Goal: Transaction & Acquisition: Purchase product/service

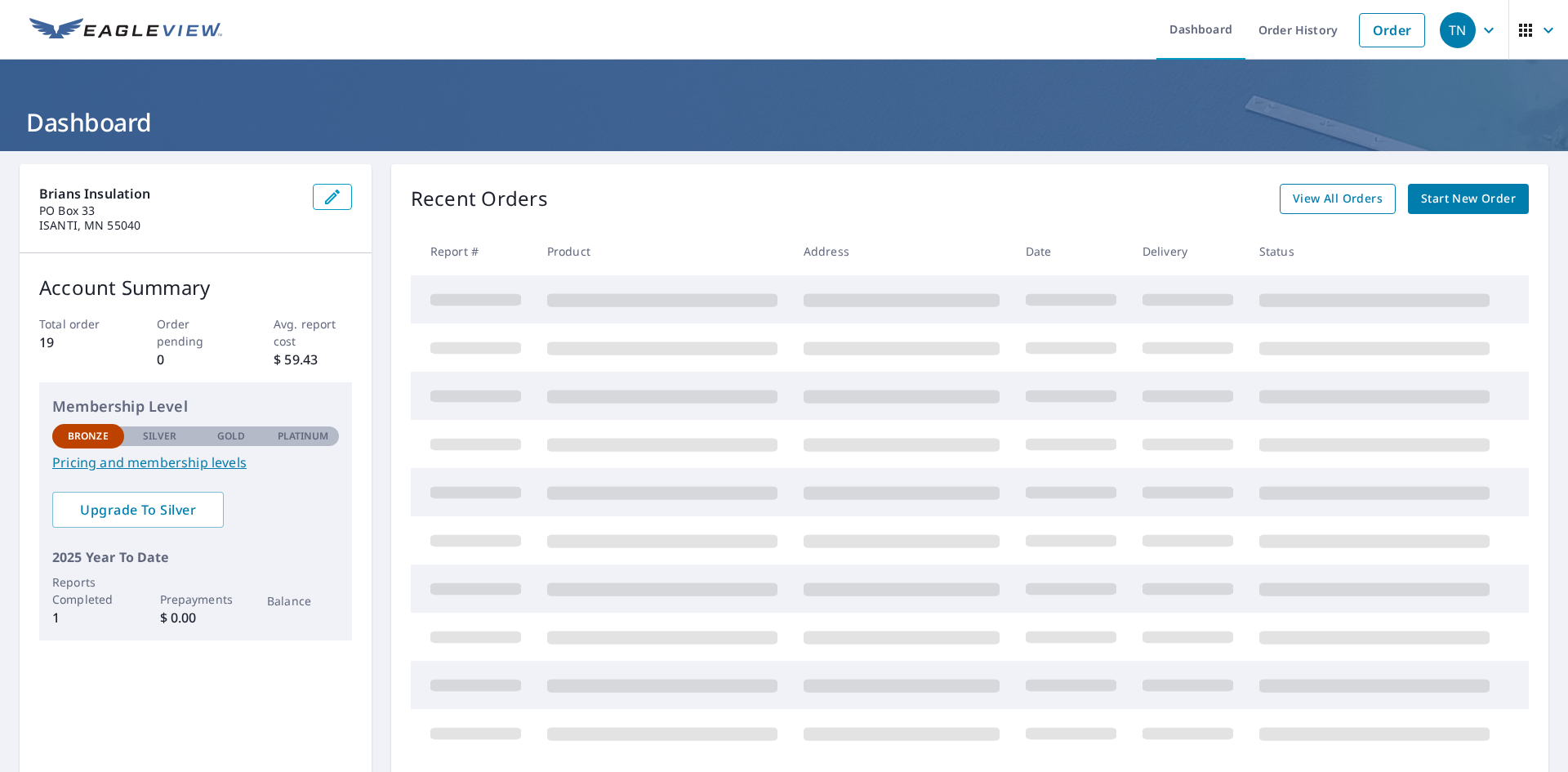
click at [1336, 203] on span "View All Orders" at bounding box center [1338, 198] width 90 height 20
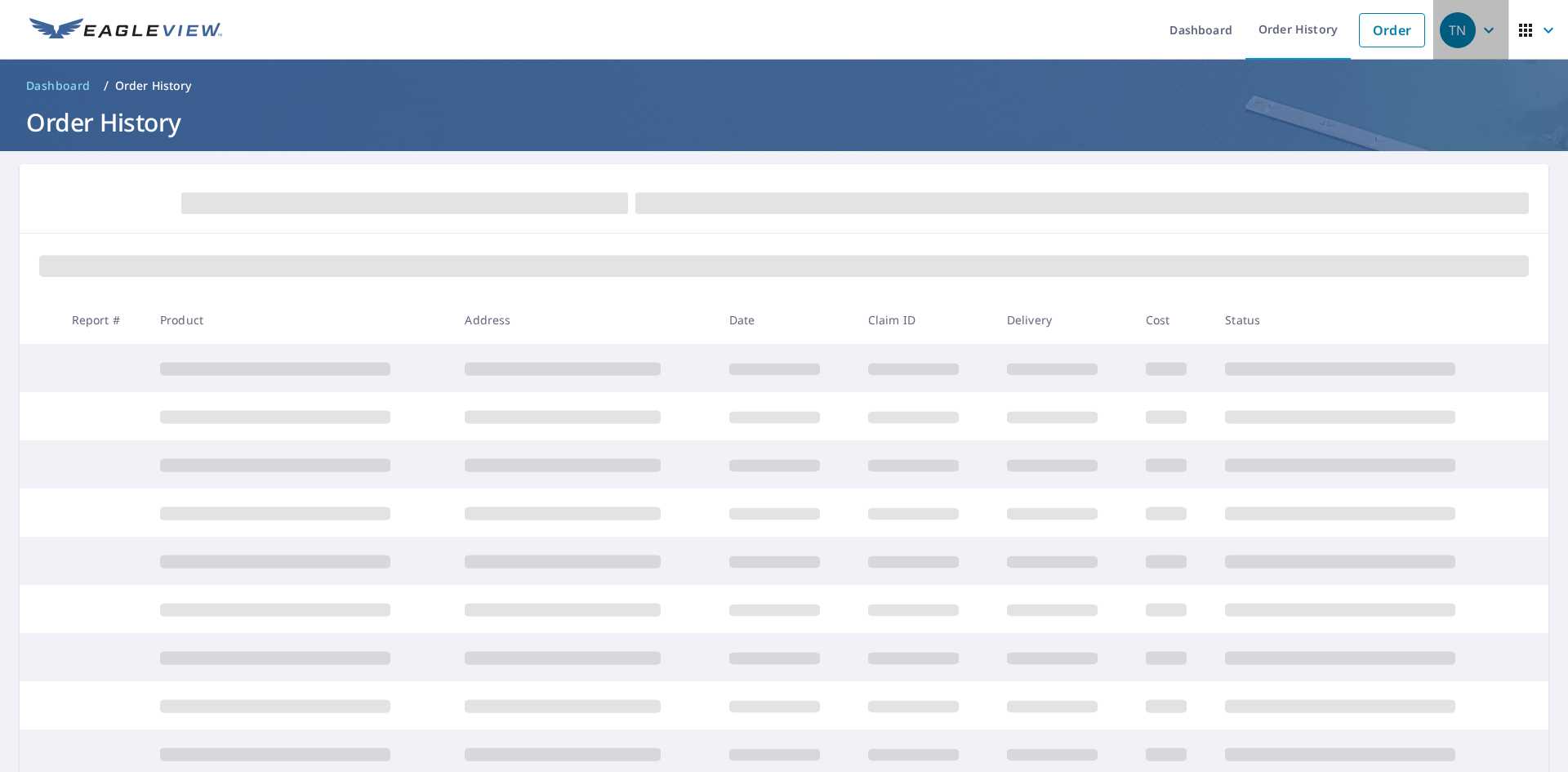
click at [1479, 35] on icon "button" at bounding box center [1489, 30] width 20 height 20
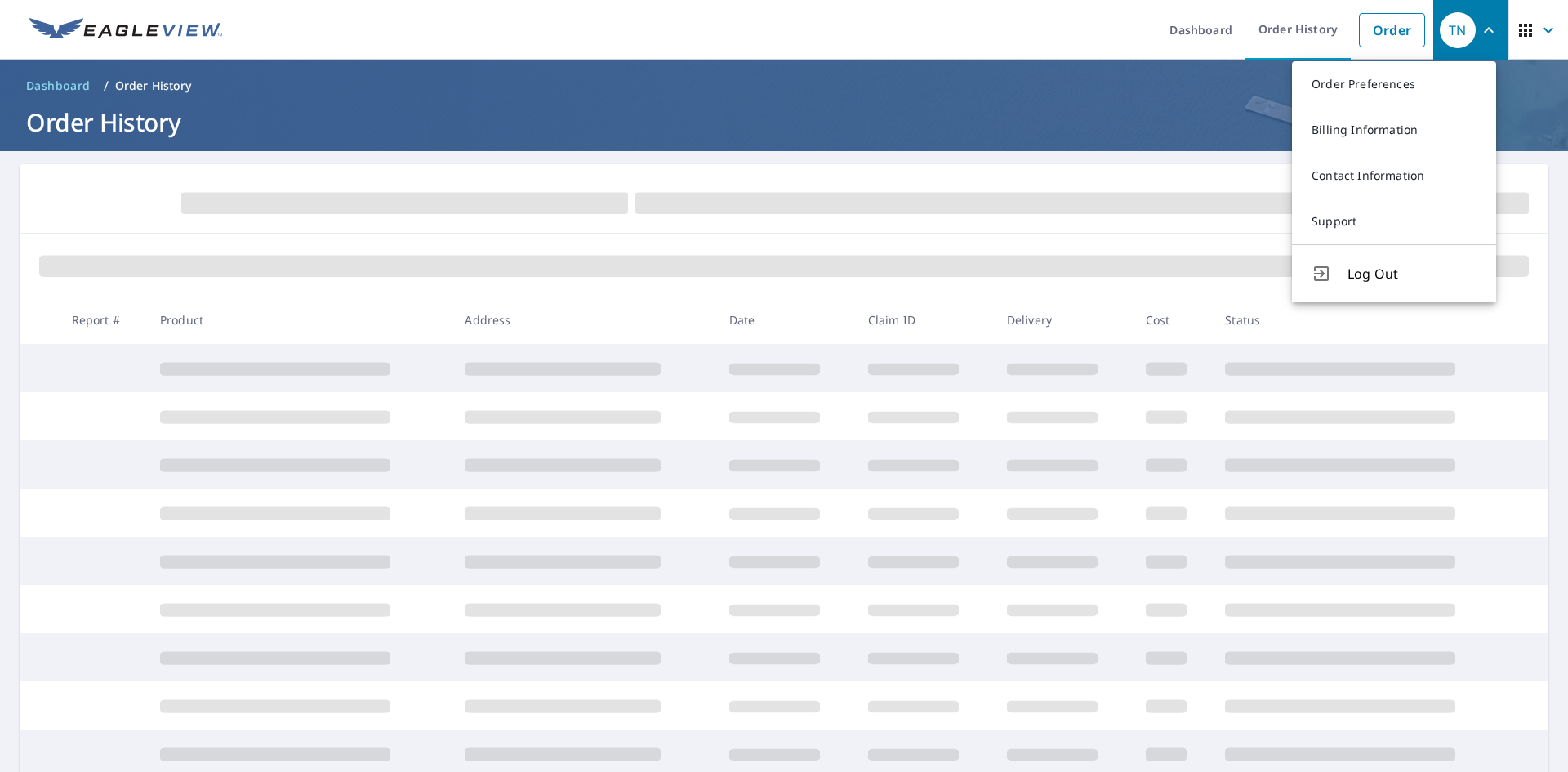
click at [1012, 217] on form at bounding box center [784, 202] width 1490 height 36
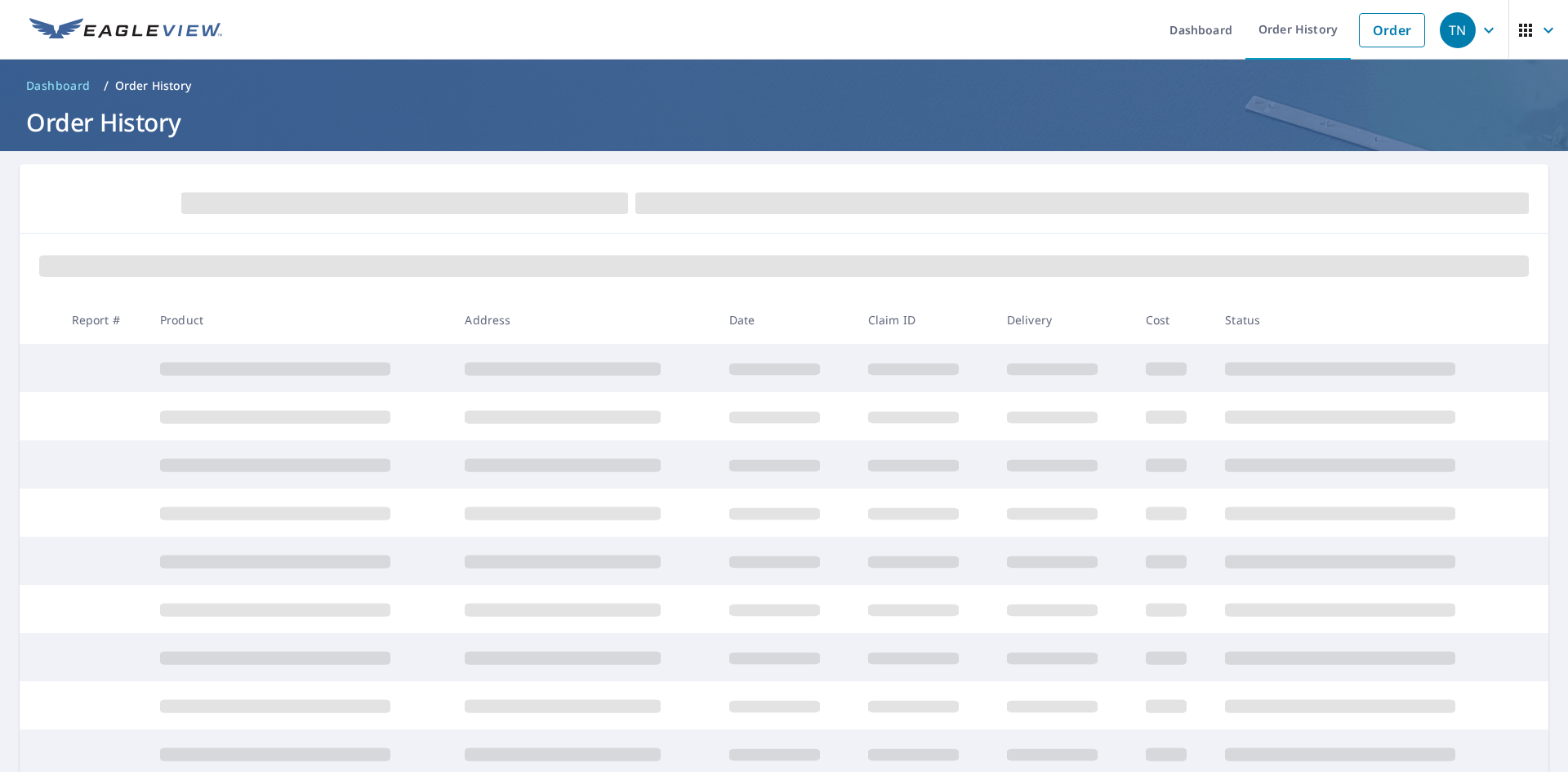
click at [549, 374] on span at bounding box center [563, 368] width 196 height 13
click at [1384, 35] on link "Order" at bounding box center [1392, 30] width 66 height 35
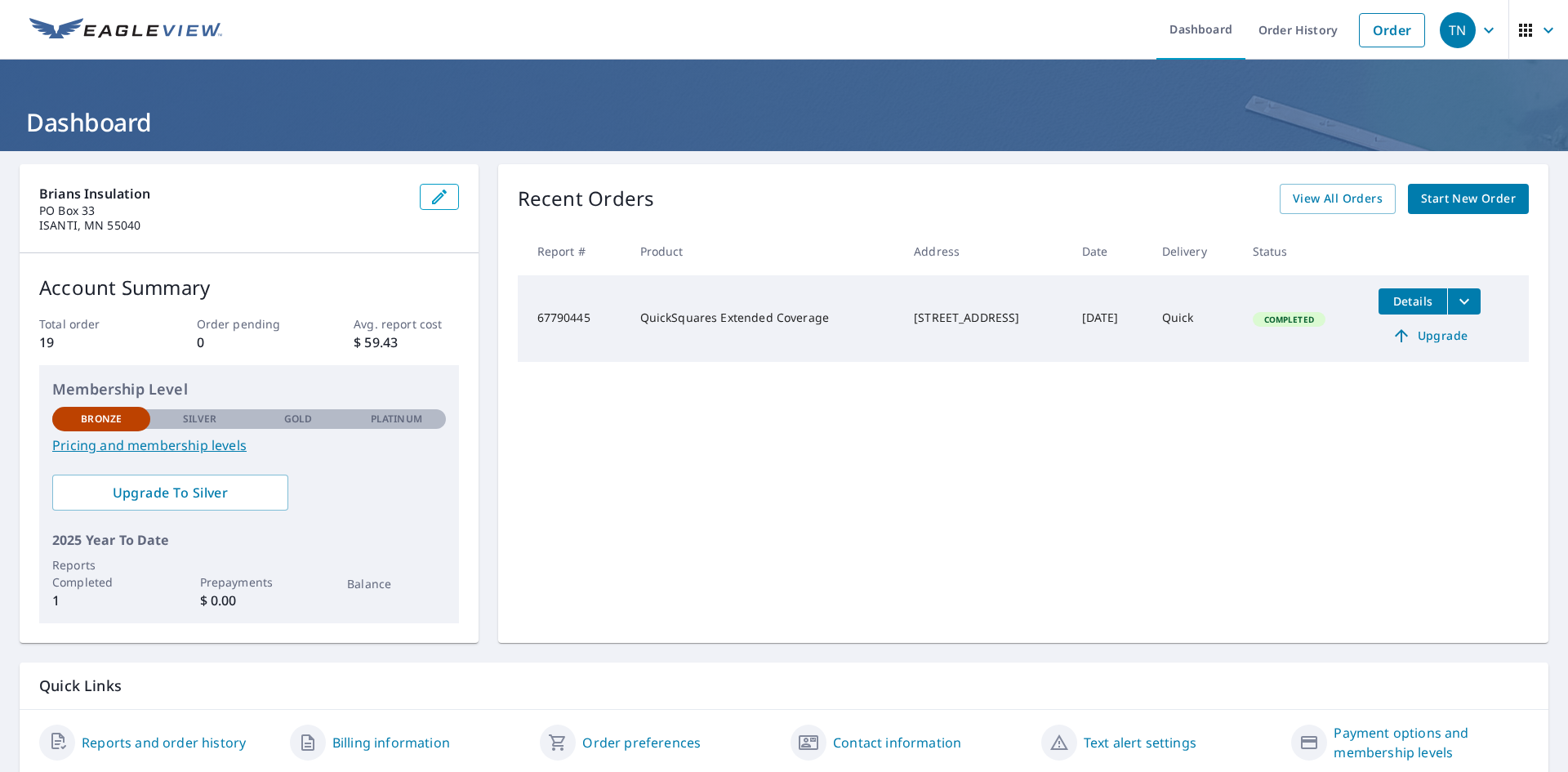
scroll to position [58, 0]
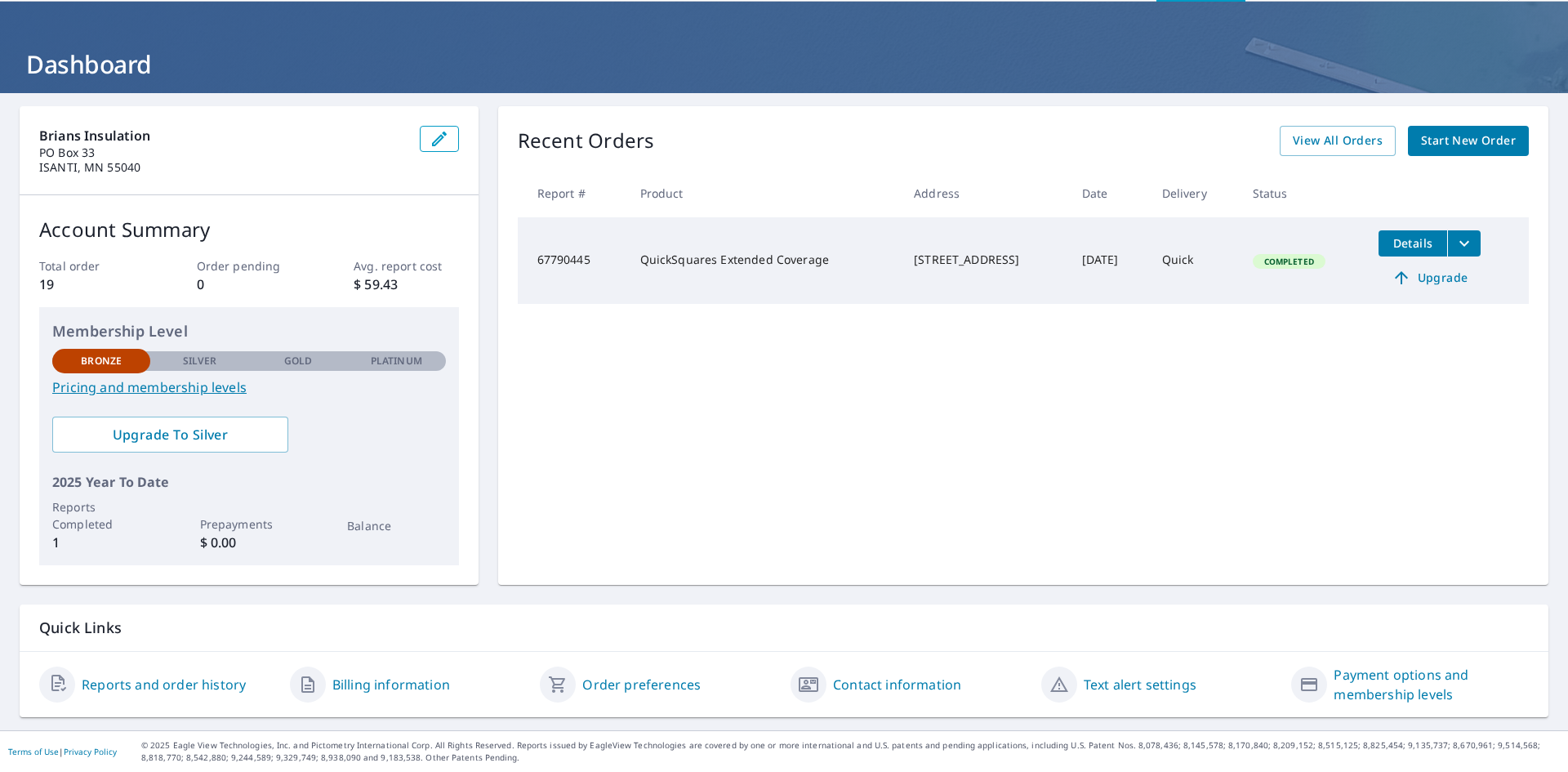
click at [1462, 237] on icon "filesDropdownBtn-67790445" at bounding box center [1465, 244] width 20 height 20
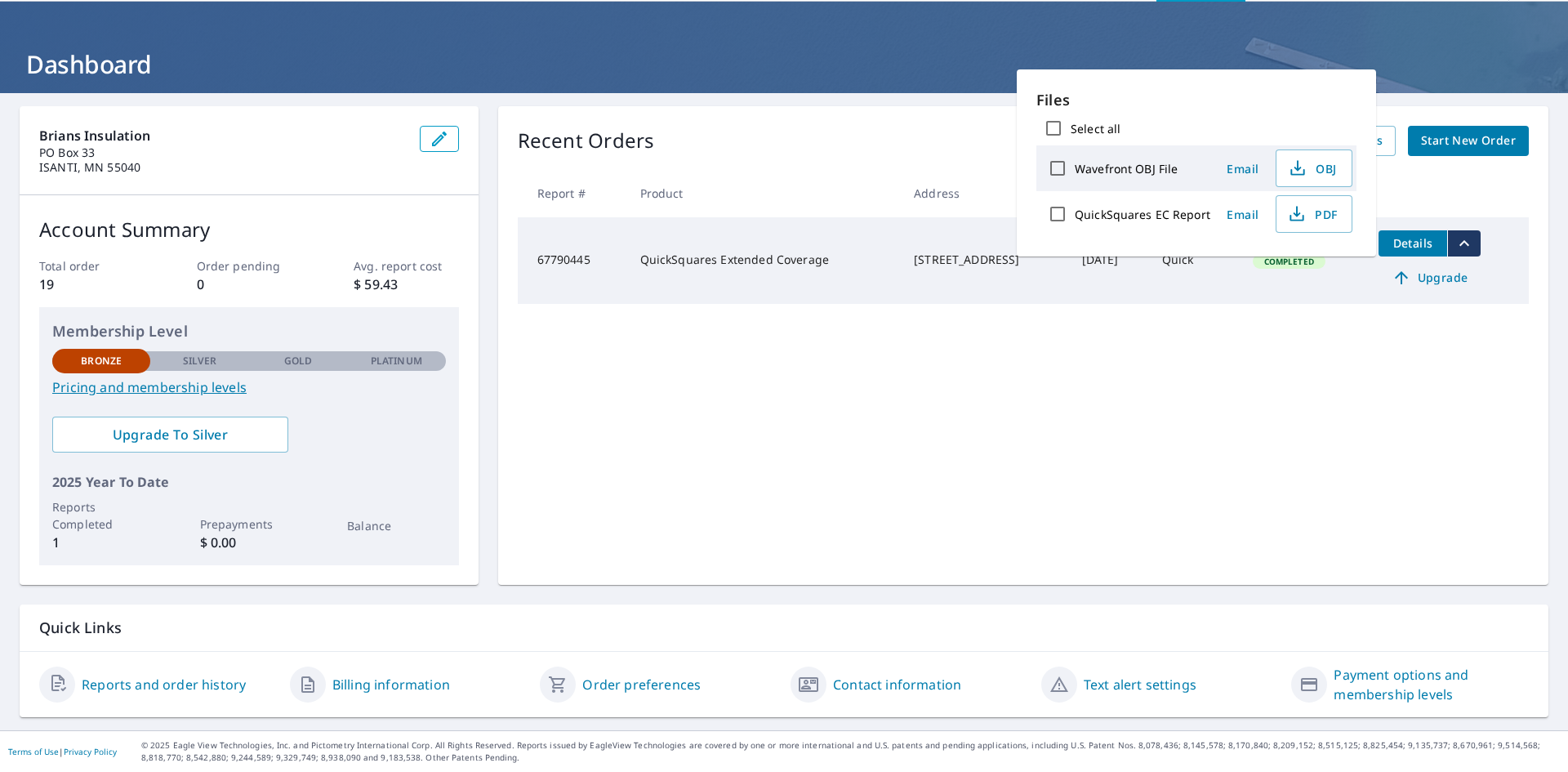
click at [1455, 294] on td "Details Upgrade" at bounding box center [1448, 260] width 164 height 86
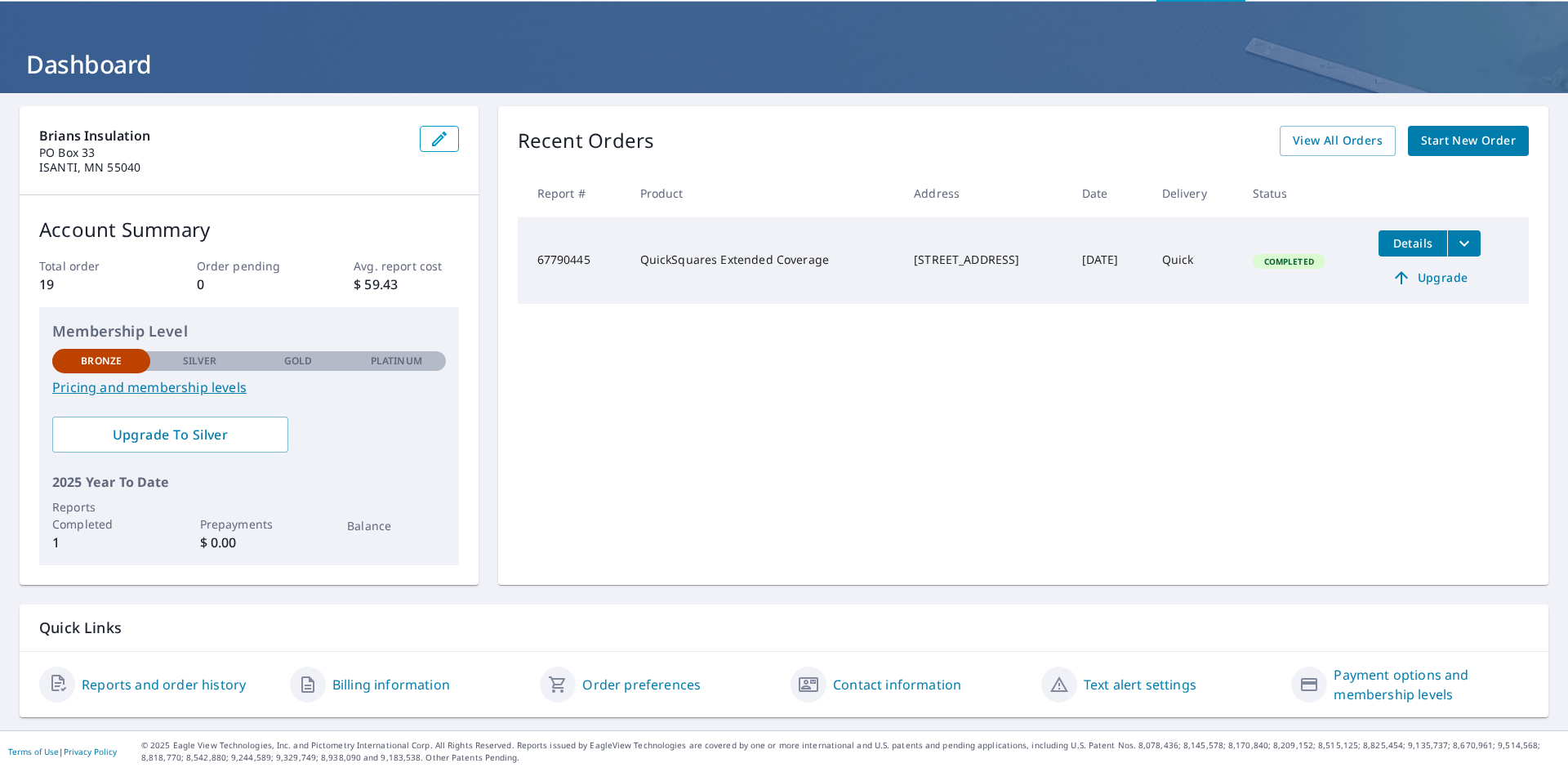
click at [1445, 272] on span "Upgrade" at bounding box center [1429, 277] width 83 height 20
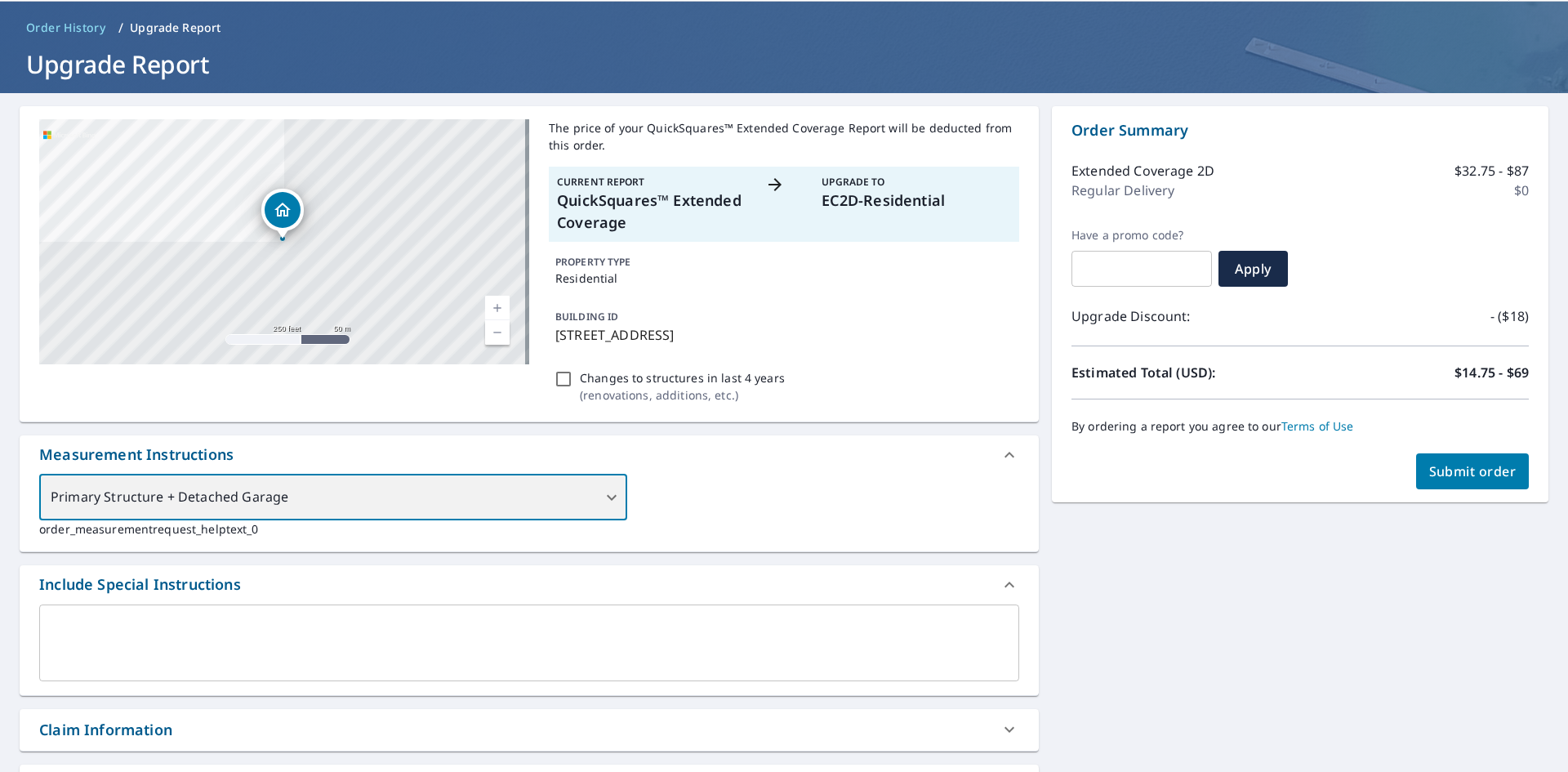
click at [611, 495] on div "Primary Structure + Detached Garage" at bounding box center [333, 497] width 588 height 45
click at [602, 491] on div "Primary Structure + Detached Garage" at bounding box center [333, 497] width 588 height 45
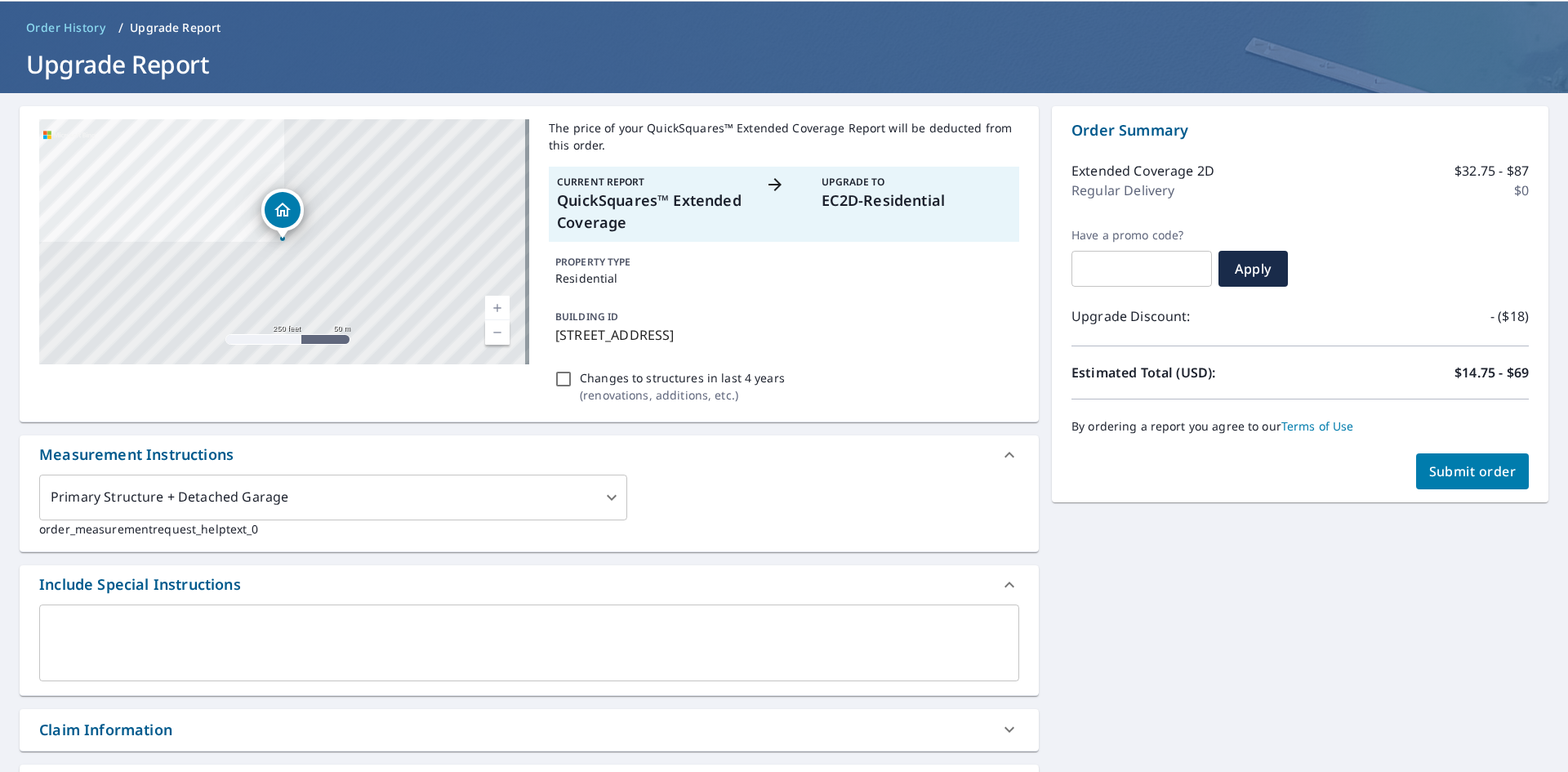
click at [815, 465] on div "Measurement Instructions" at bounding box center [515, 454] width 951 height 22
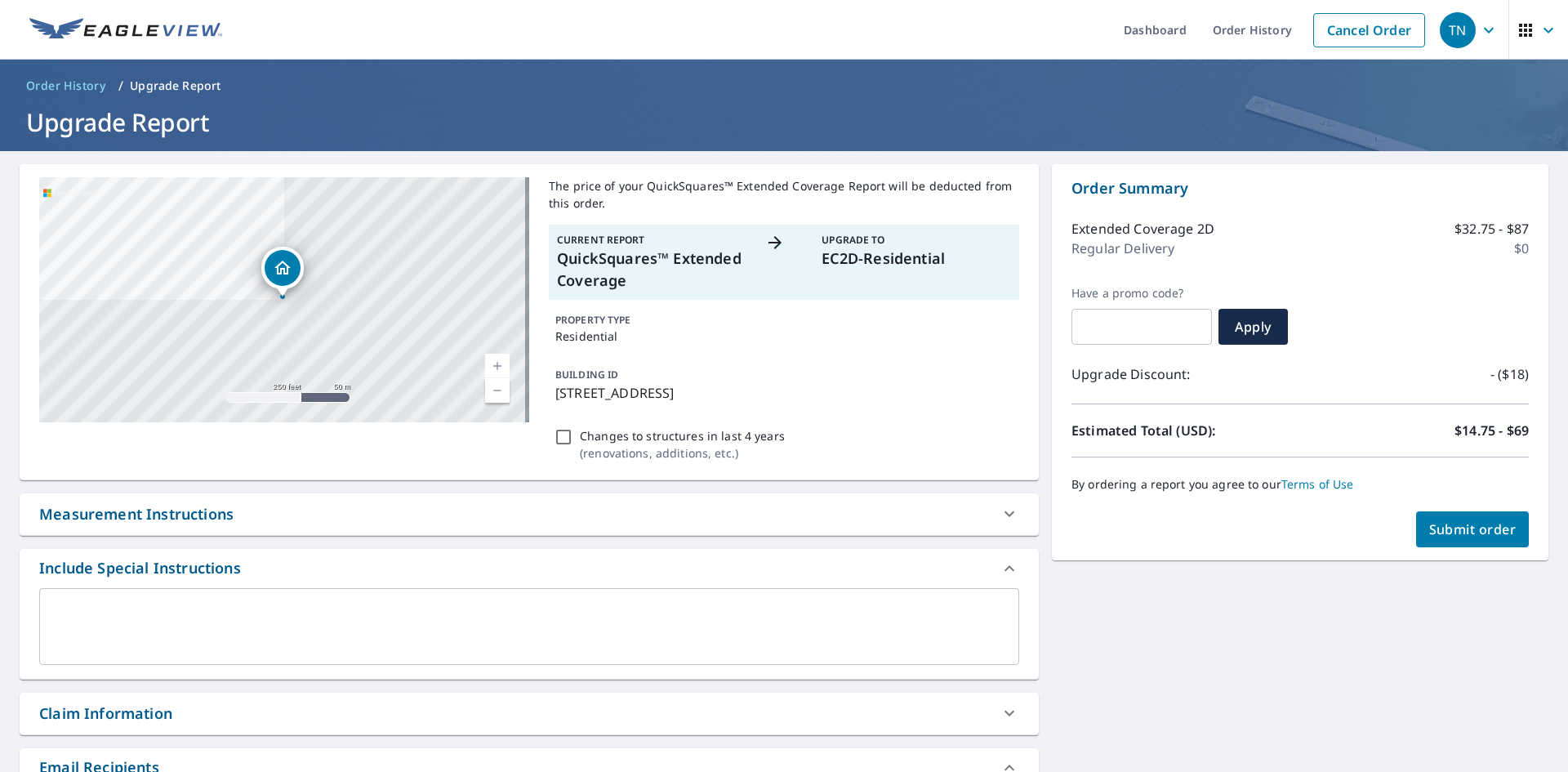
click at [1487, 531] on span "Submit order" at bounding box center [1473, 529] width 87 height 18
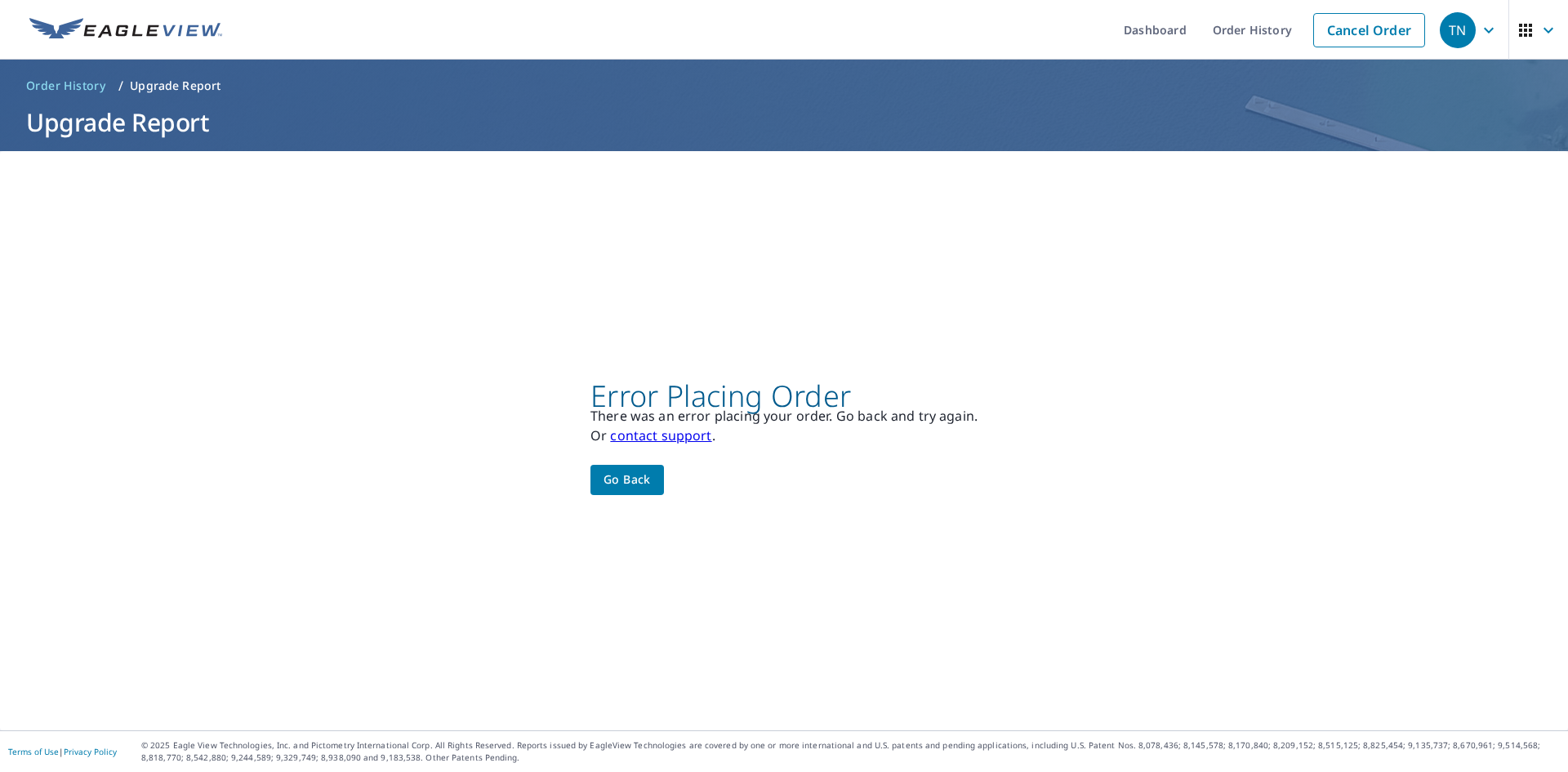
click at [640, 476] on span "Go back" at bounding box center [627, 479] width 47 height 20
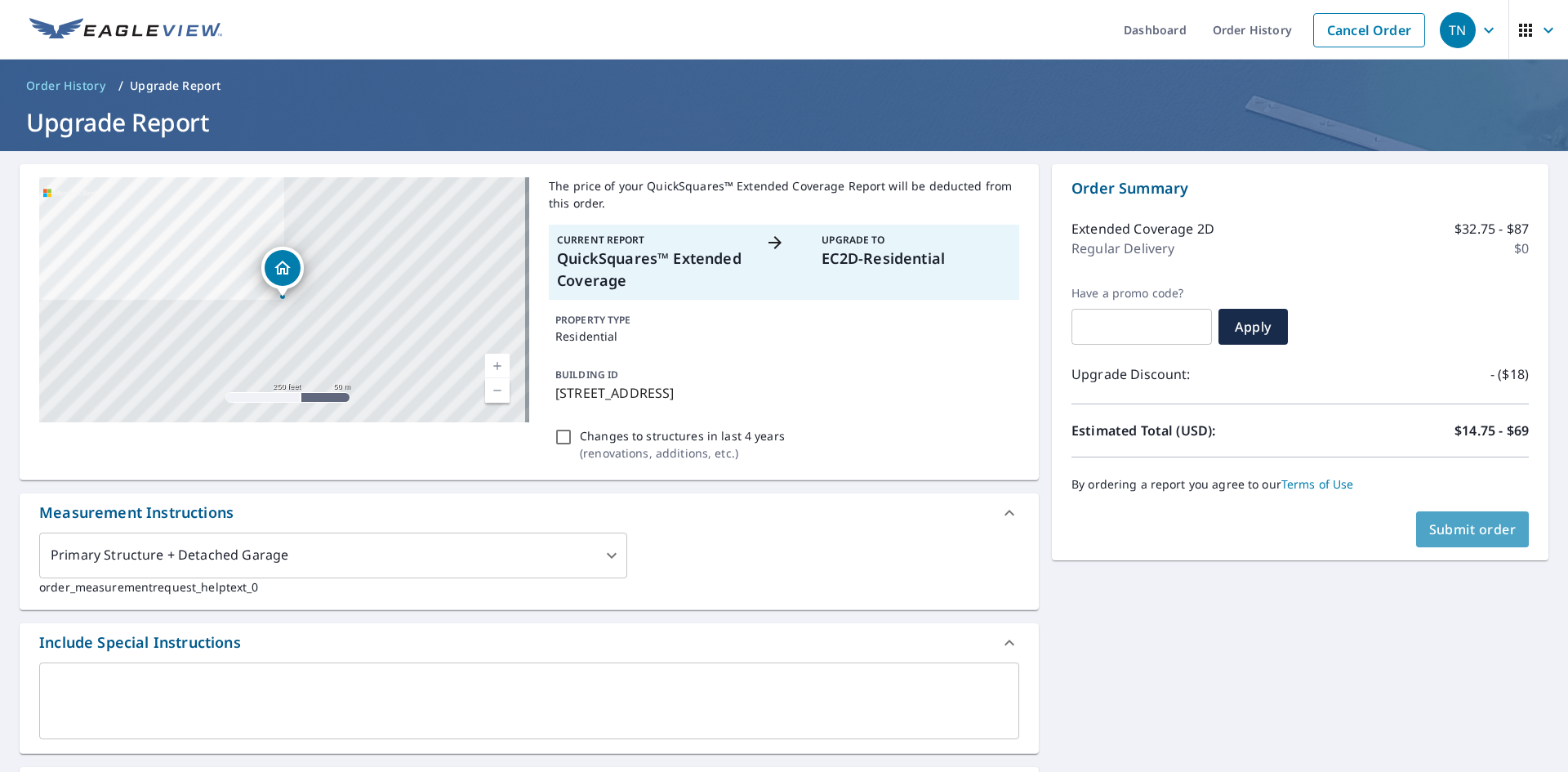
click at [1458, 537] on span "Submit order" at bounding box center [1473, 529] width 87 height 18
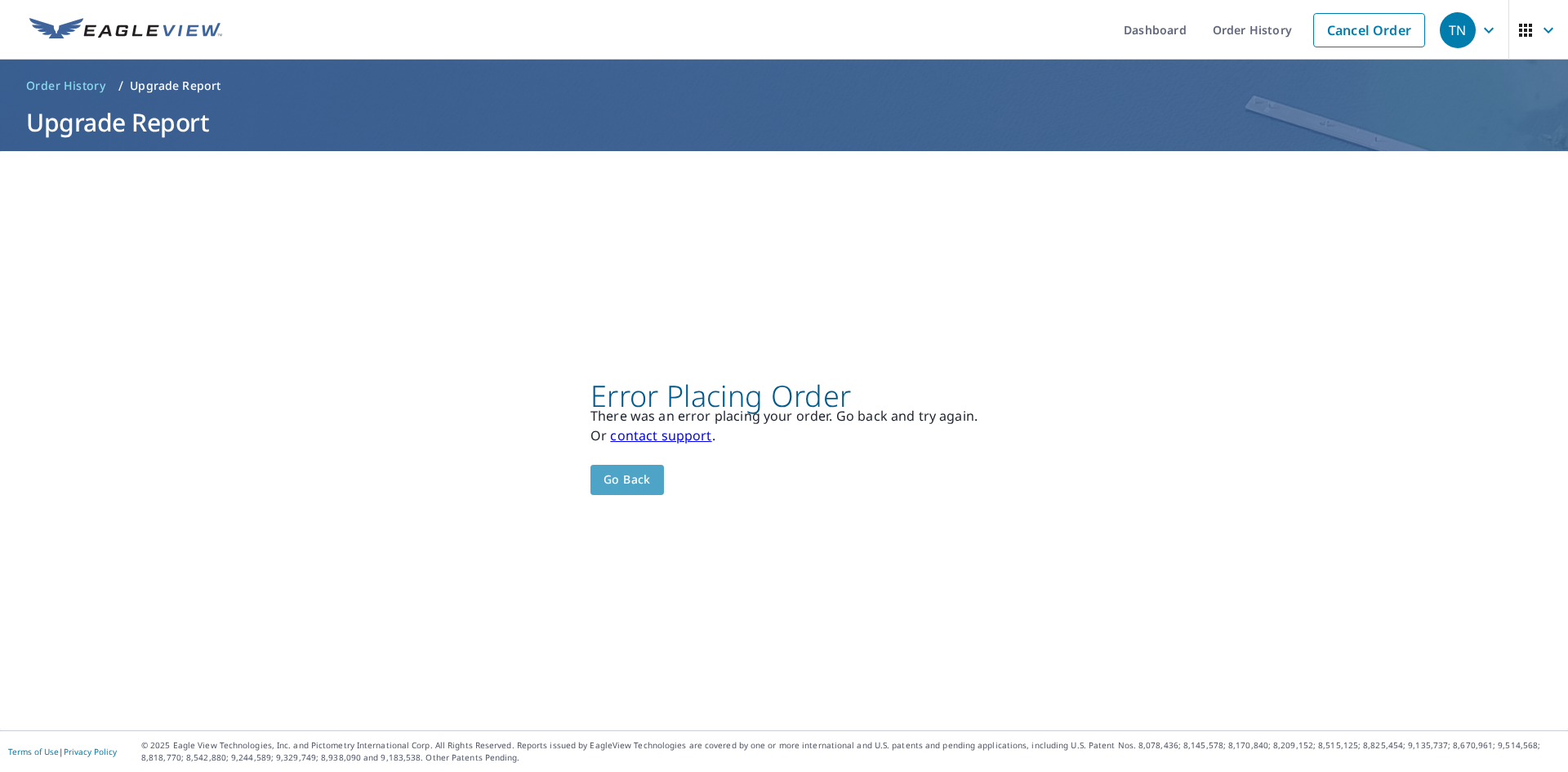
click at [640, 476] on span "Go back" at bounding box center [627, 479] width 47 height 20
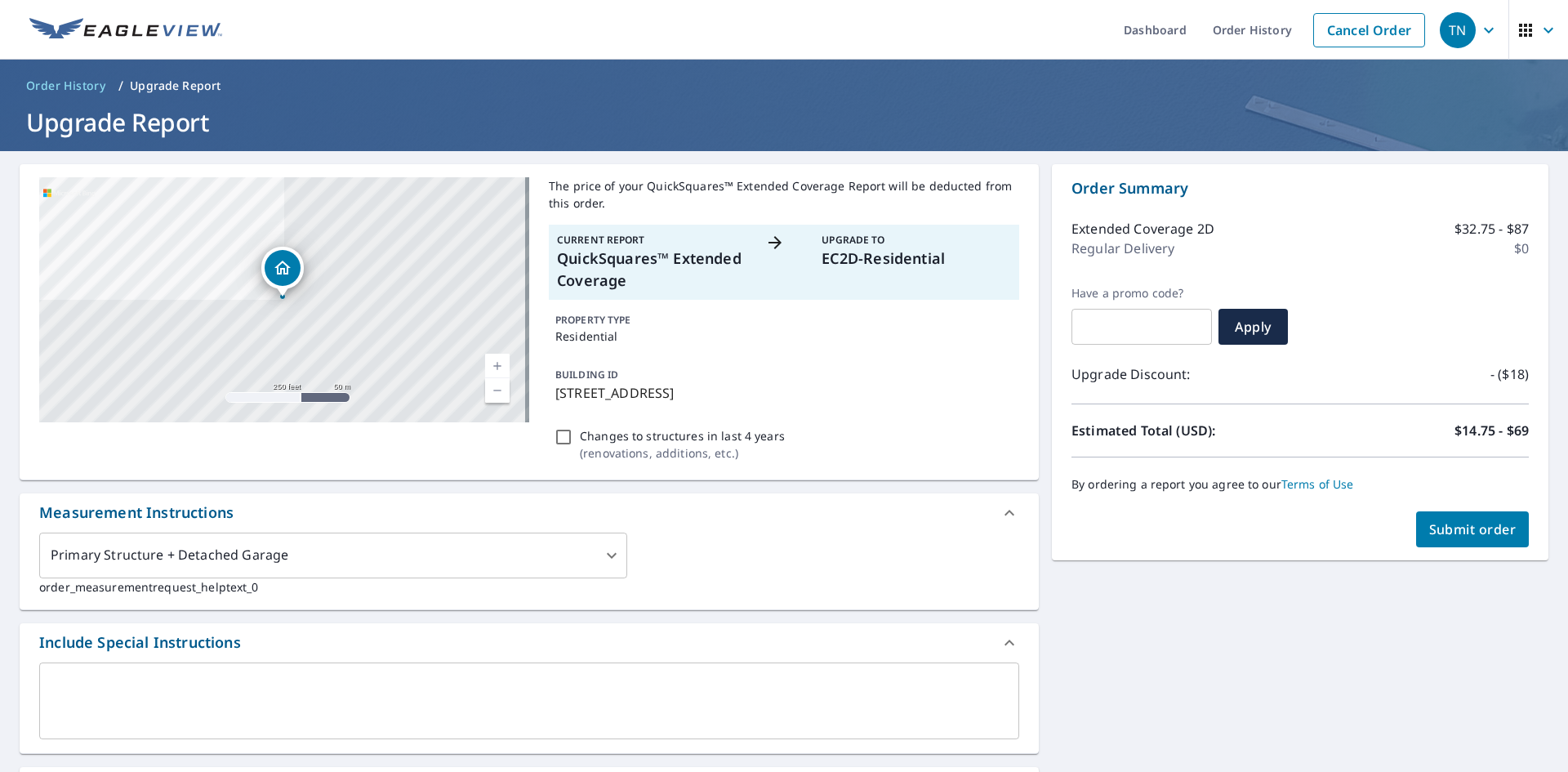
click at [793, 247] on div at bounding box center [784, 262] width 37 height 59
click at [670, 230] on div "Current Report QuickSquares™ Extended Coverage Upgrade To EC2D-Residential" at bounding box center [784, 262] width 470 height 76
click at [1459, 527] on span "Submit order" at bounding box center [1473, 529] width 87 height 18
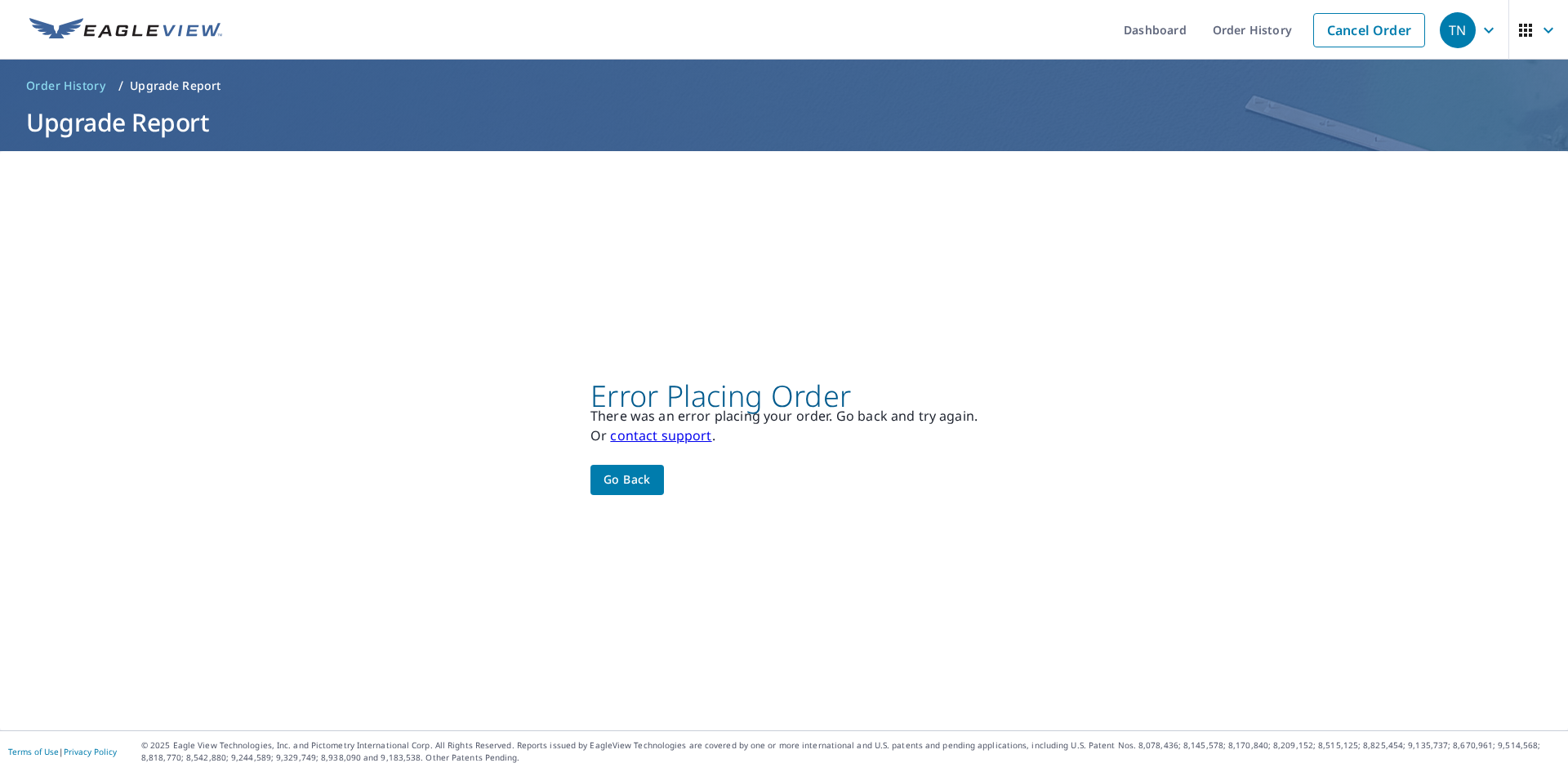
click at [628, 479] on span "Go back" at bounding box center [627, 479] width 47 height 20
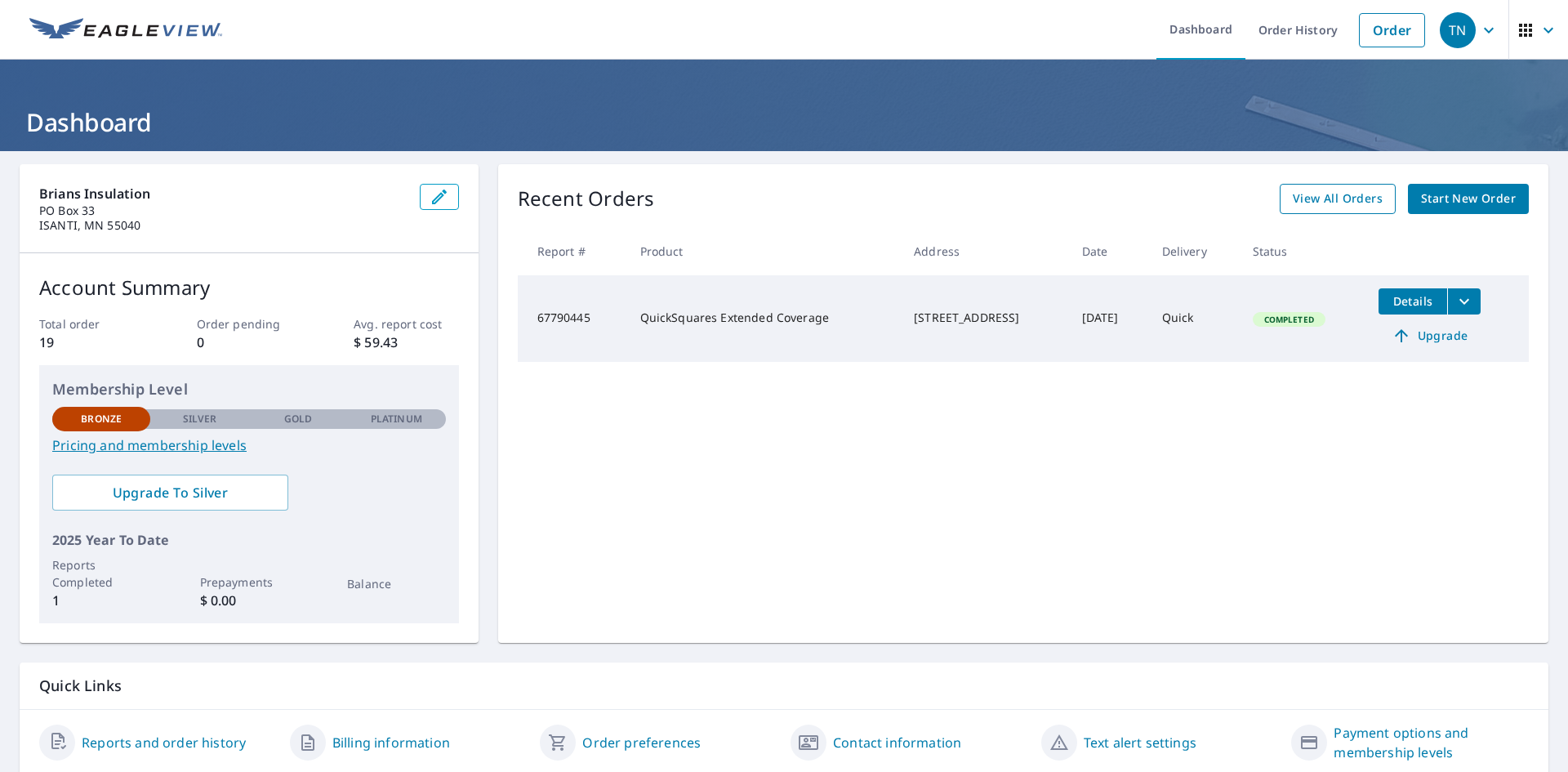
click at [1328, 197] on span "View All Orders" at bounding box center [1338, 198] width 90 height 20
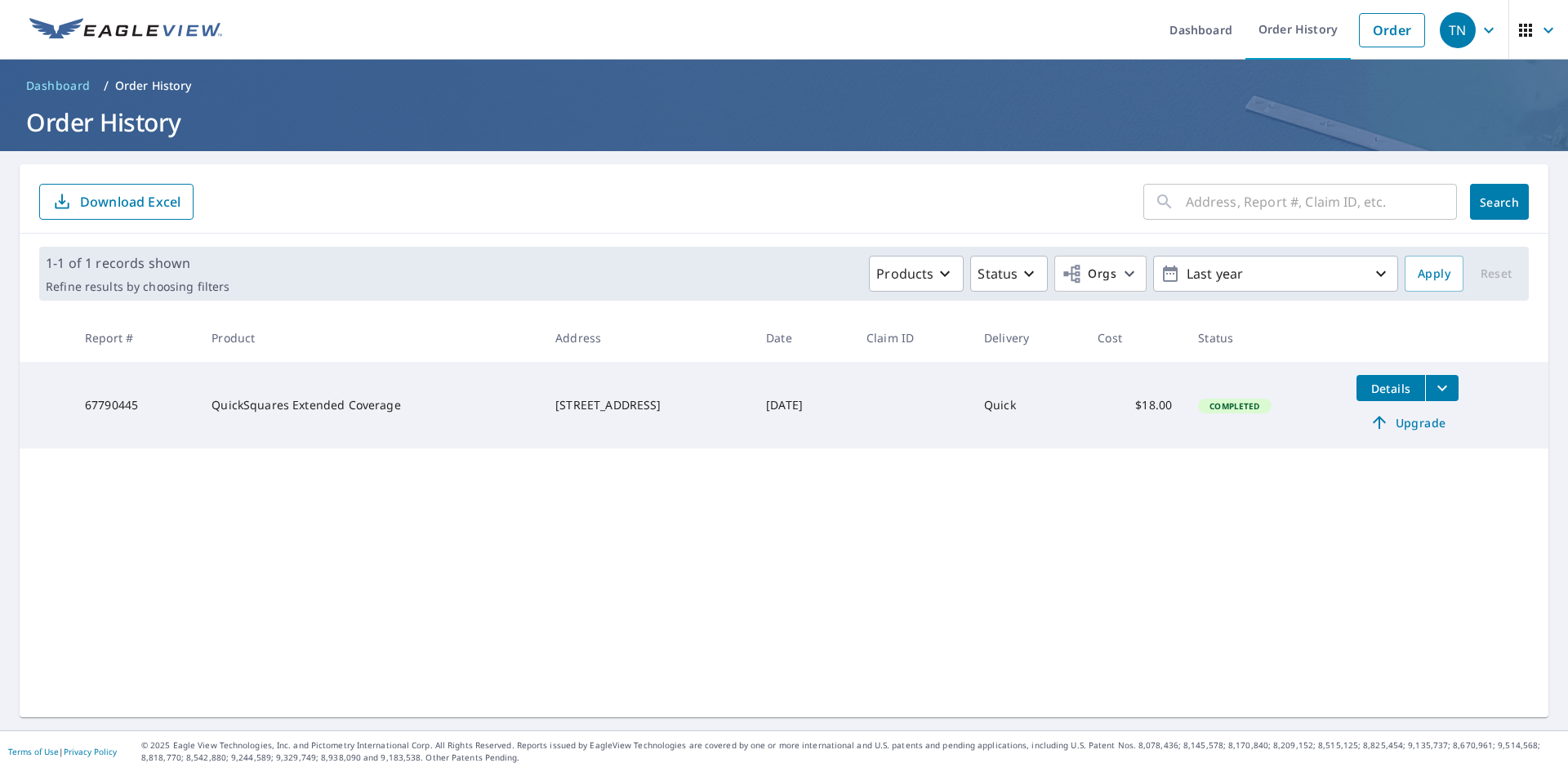
click at [1408, 428] on span "Upgrade" at bounding box center [1407, 422] width 83 height 20
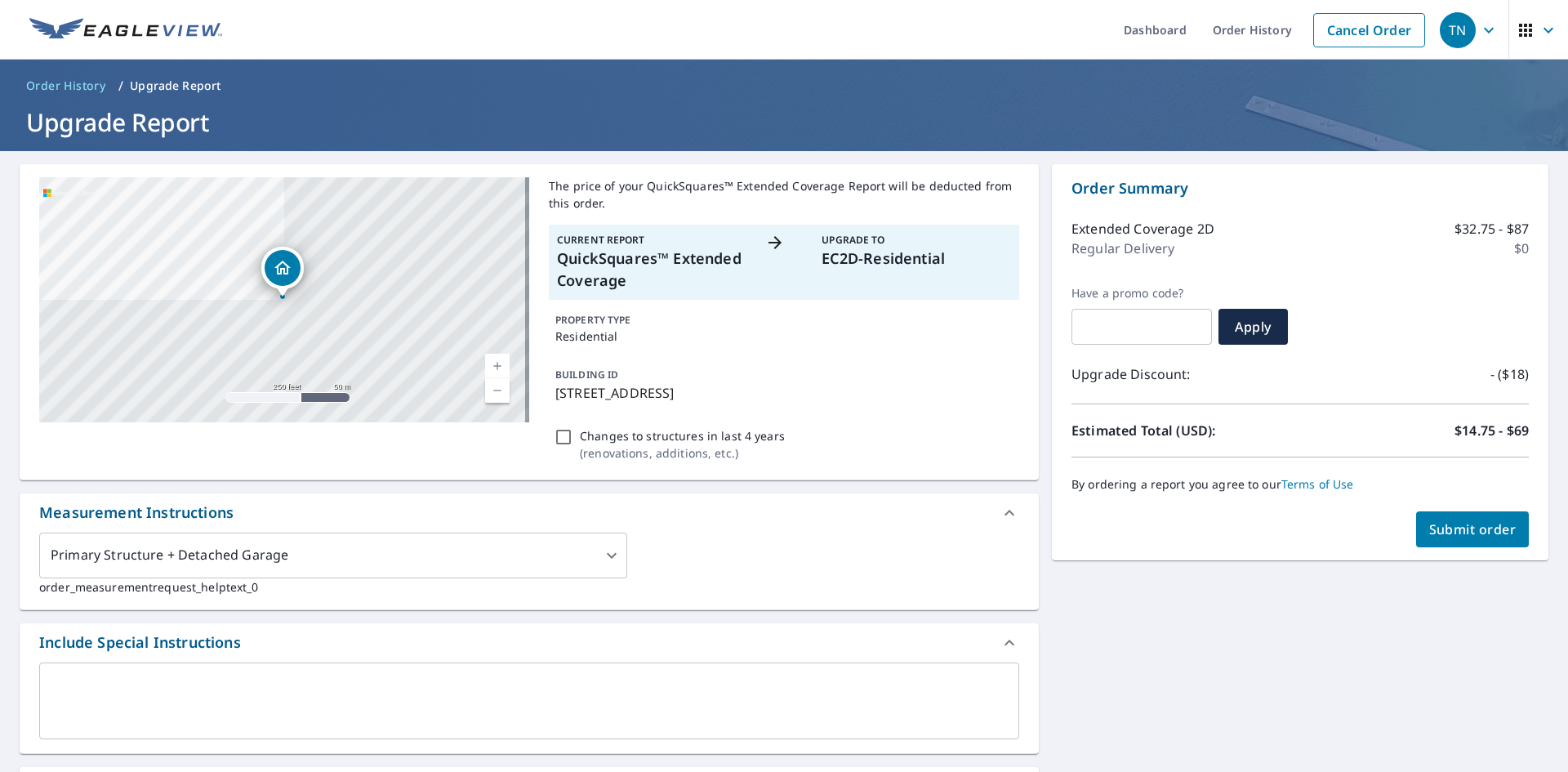
click at [1467, 532] on span "Submit order" at bounding box center [1473, 529] width 87 height 18
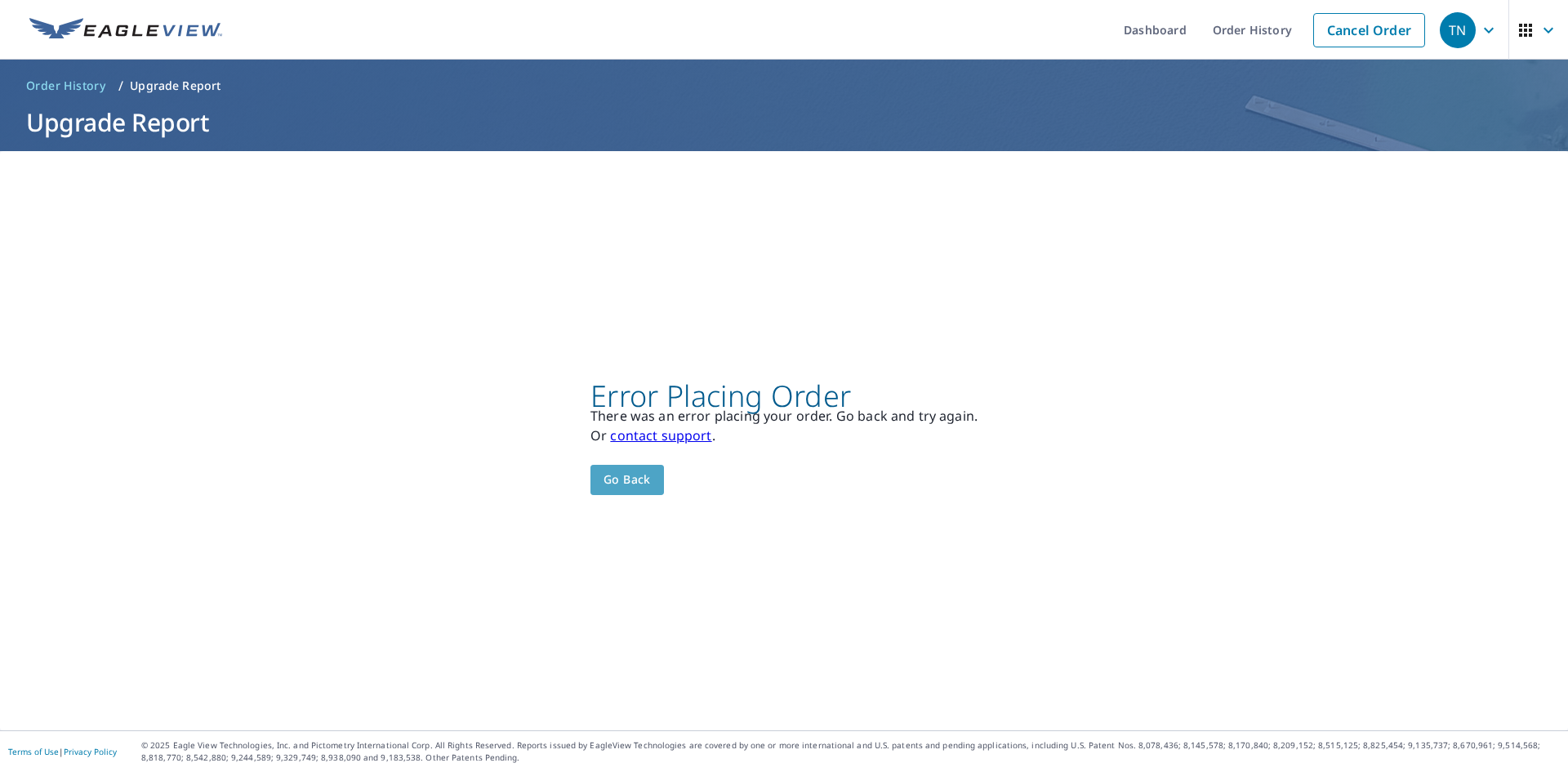
drag, startPoint x: 639, startPoint y: 489, endPoint x: 820, endPoint y: 539, distance: 187.8
click at [820, 539] on div "Error Placing Order There was an error placing your order. Go back and try agai…" at bounding box center [784, 441] width 1568 height 580
click at [675, 439] on link "contact support" at bounding box center [660, 436] width 101 height 18
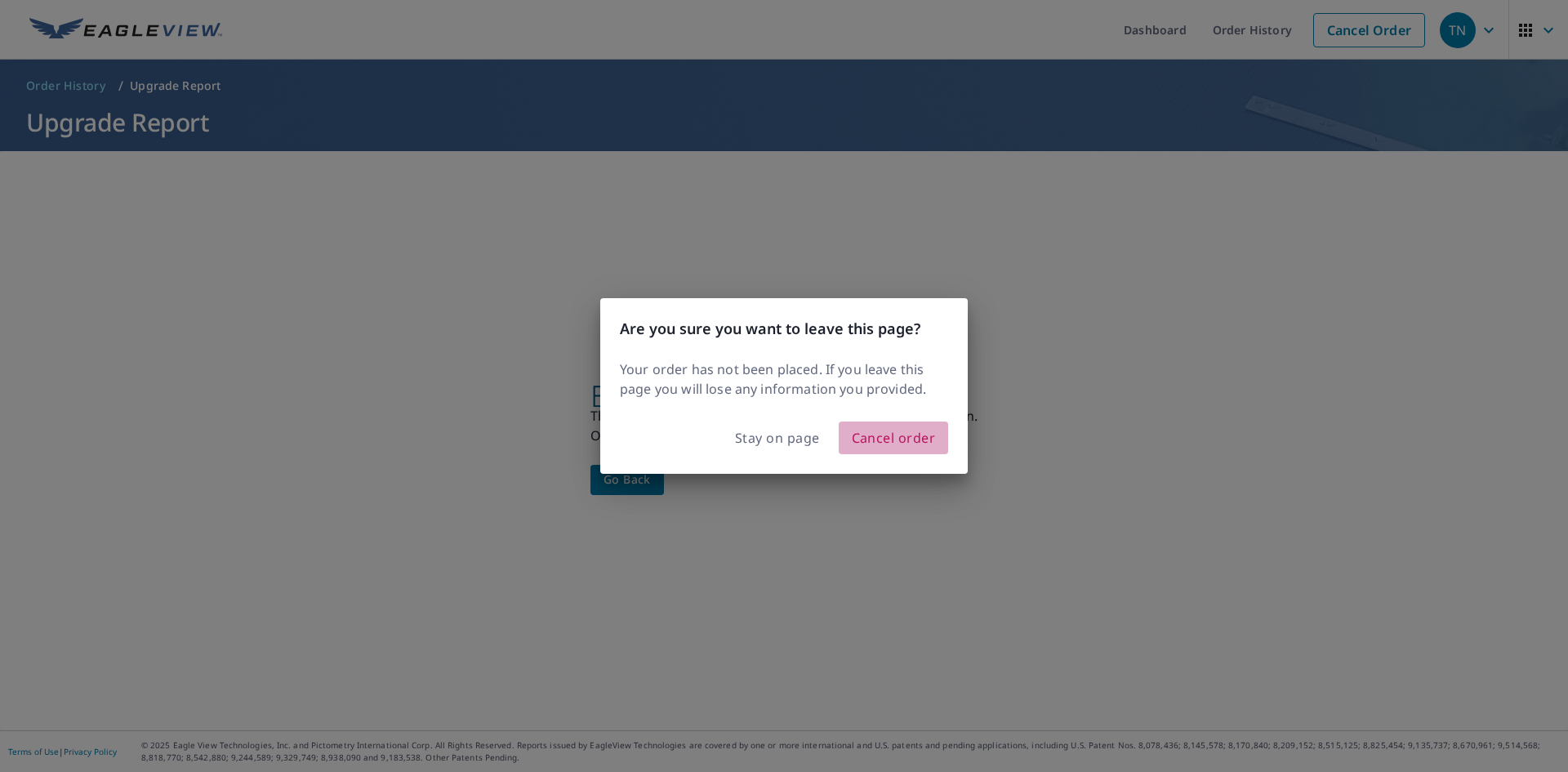
click at [889, 443] on span "Cancel order" at bounding box center [894, 438] width 84 height 23
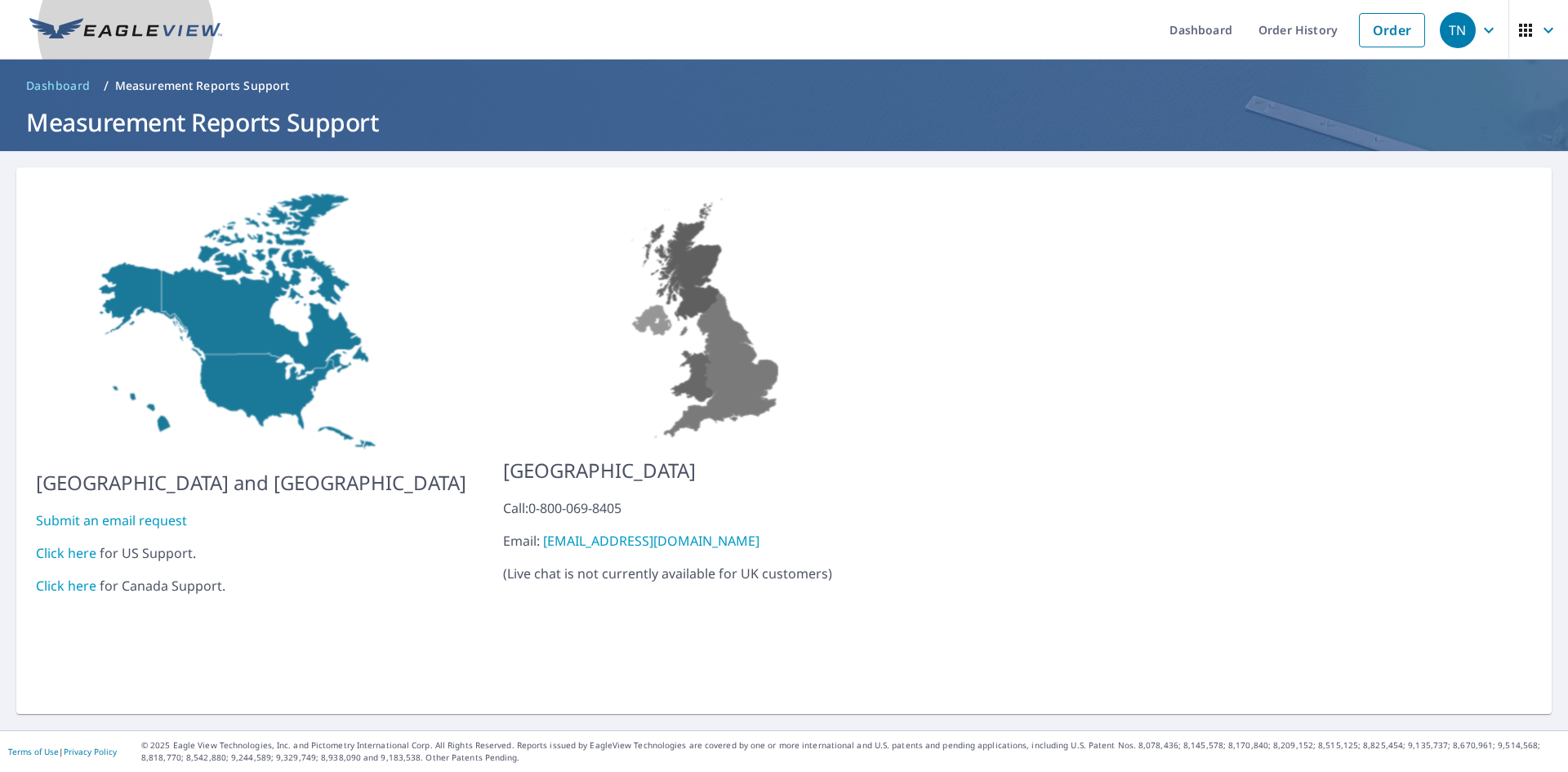
click at [82, 11] on link at bounding box center [125, 29] width 212 height 60
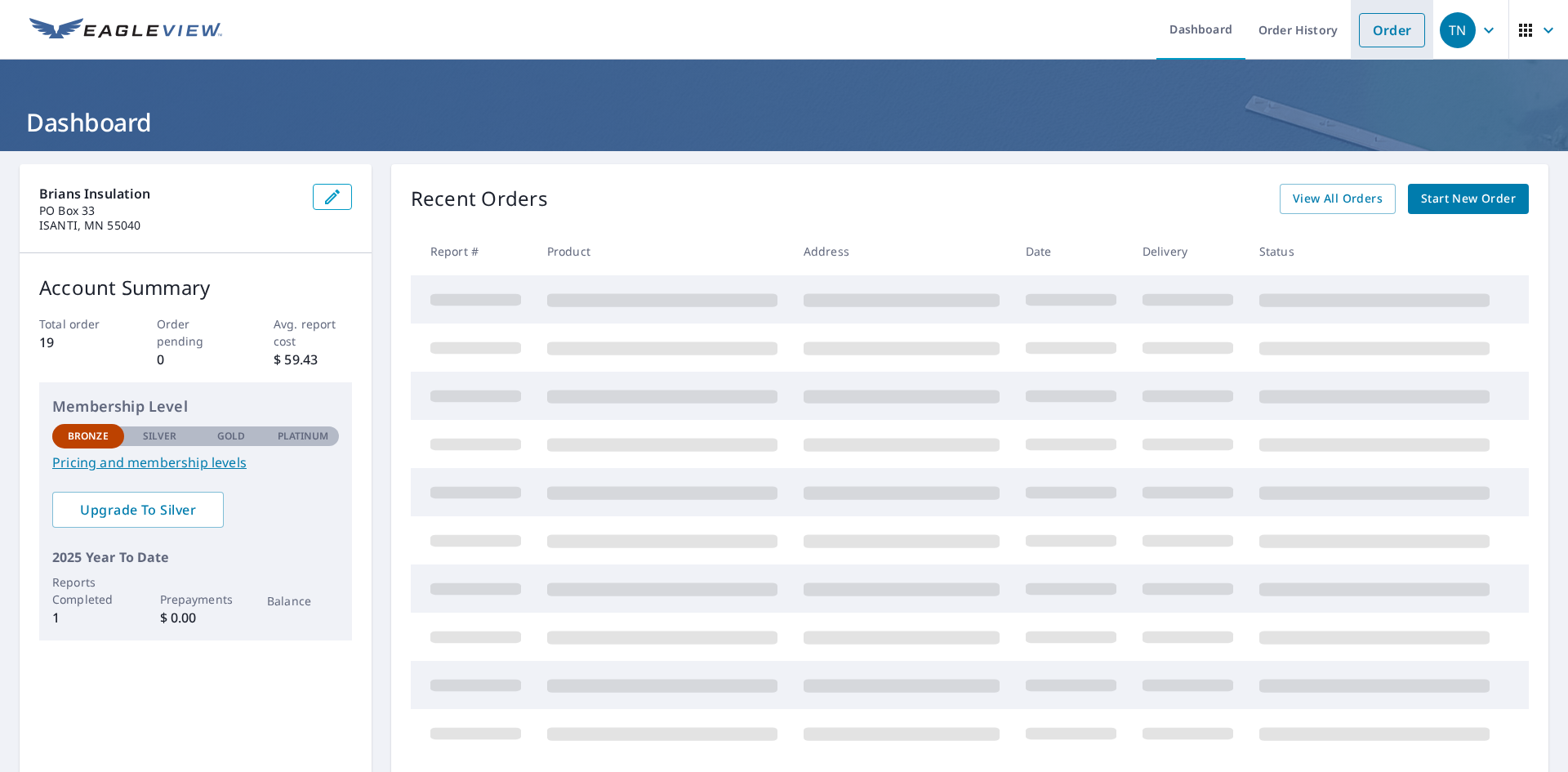
click at [1393, 28] on link "Order" at bounding box center [1392, 30] width 66 height 35
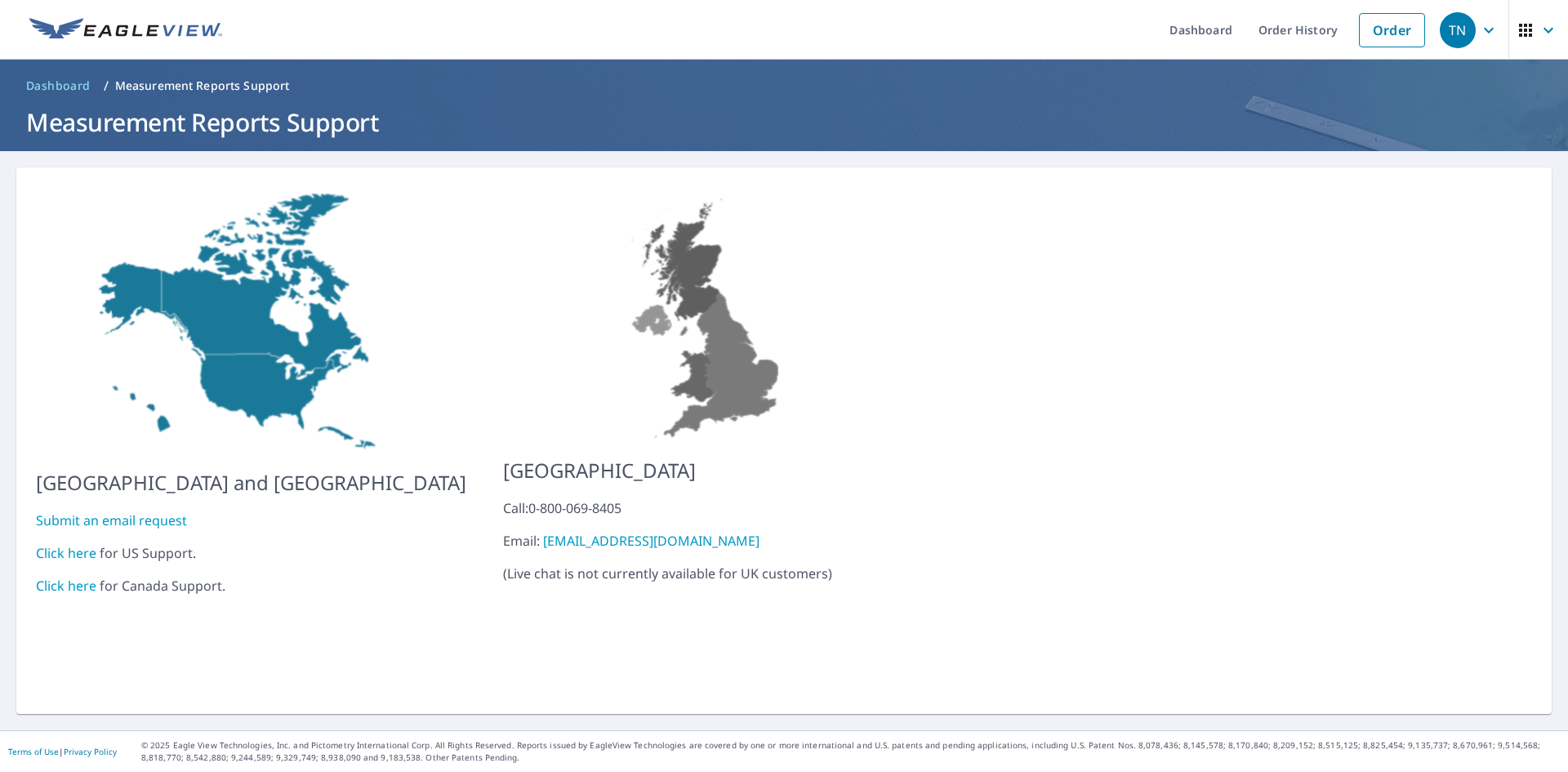
click at [109, 34] on img at bounding box center [125, 30] width 193 height 25
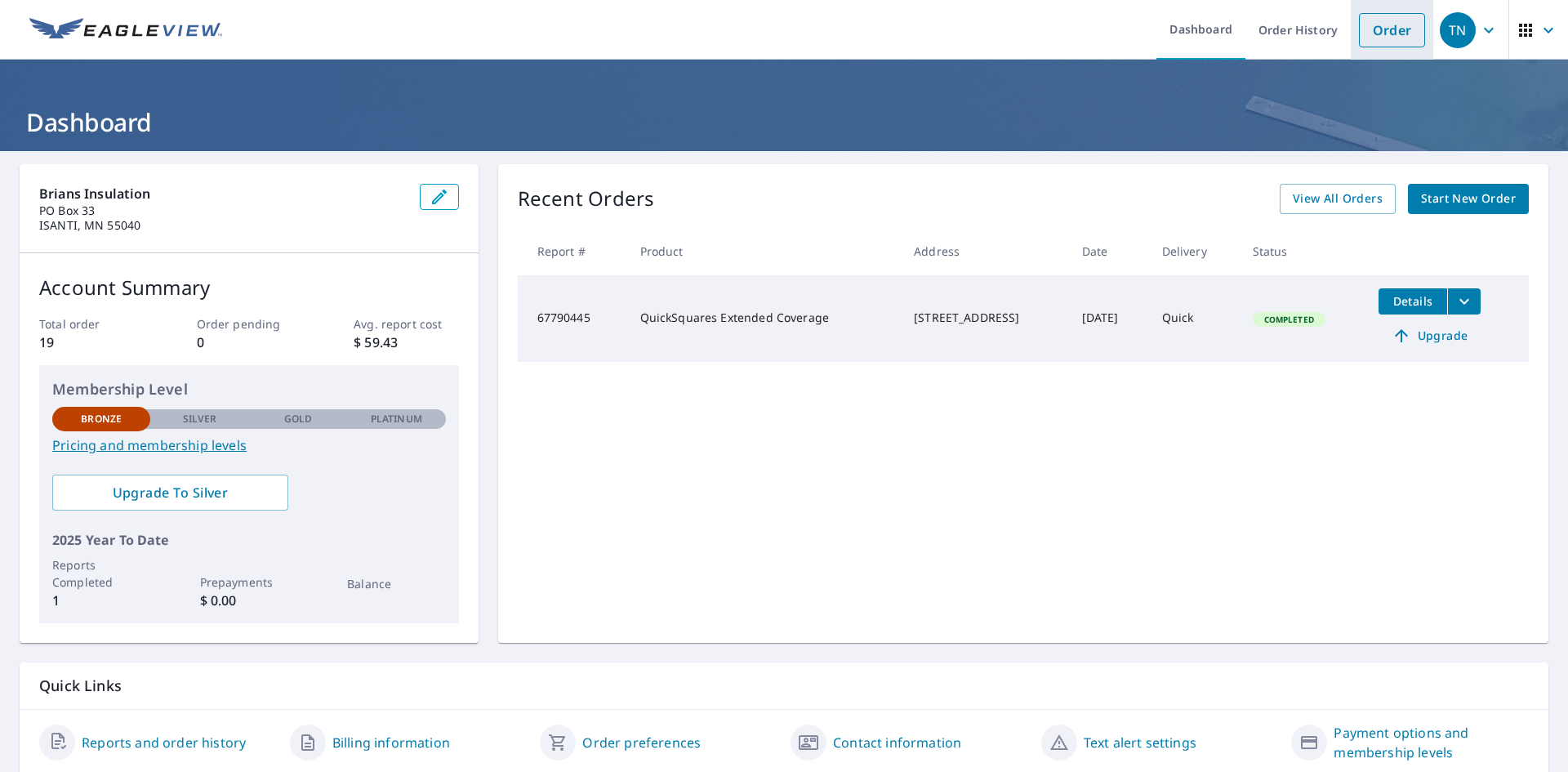
click at [1374, 32] on link "Order" at bounding box center [1392, 30] width 66 height 35
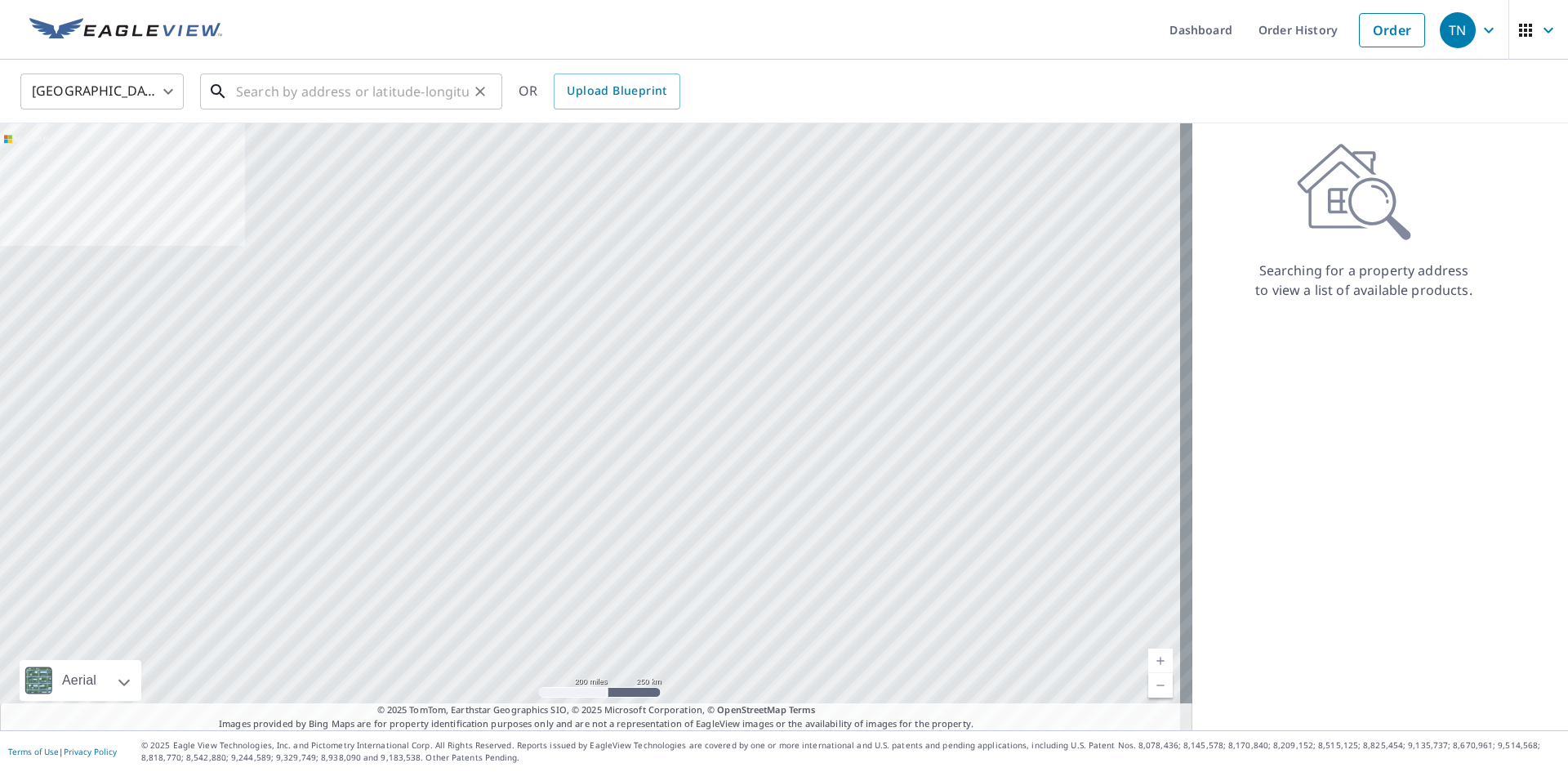
click at [298, 93] on input "text" at bounding box center [353, 91] width 233 height 45
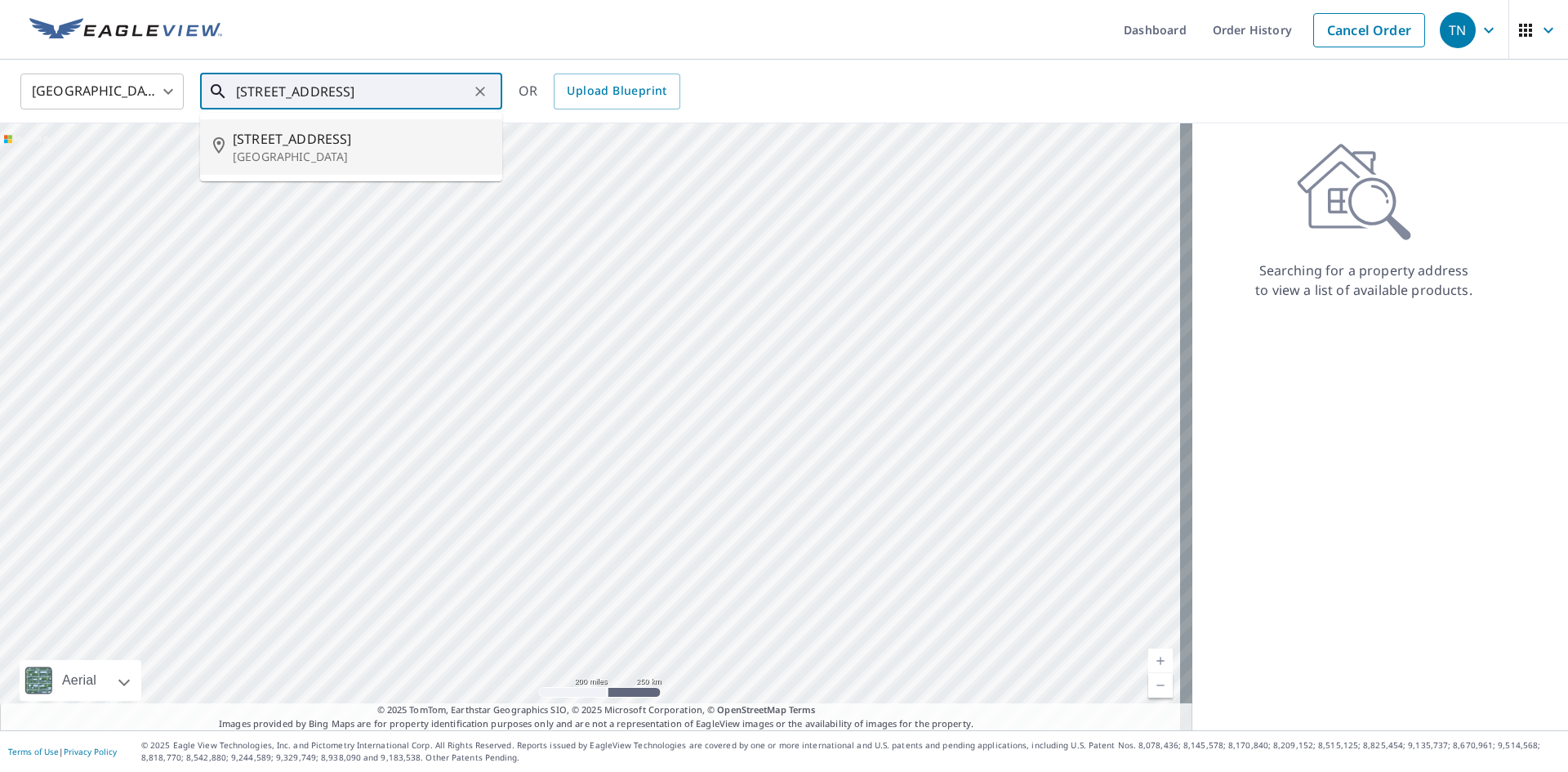
click at [338, 156] on p "[GEOGRAPHIC_DATA]" at bounding box center [361, 157] width 257 height 16
type input "[STREET_ADDRESS]"
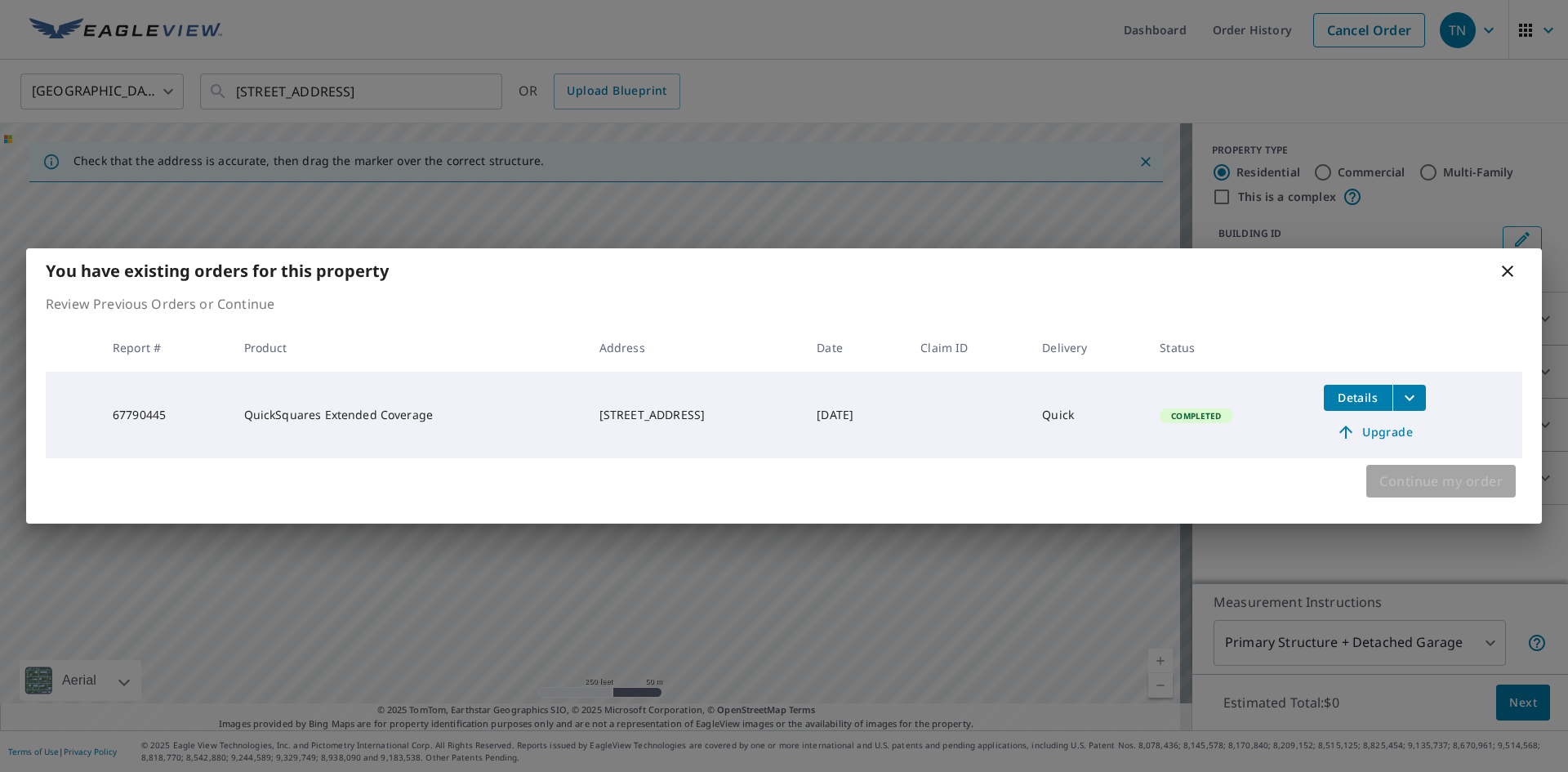
click at [1473, 487] on span "Continue my order" at bounding box center [1441, 481] width 124 height 23
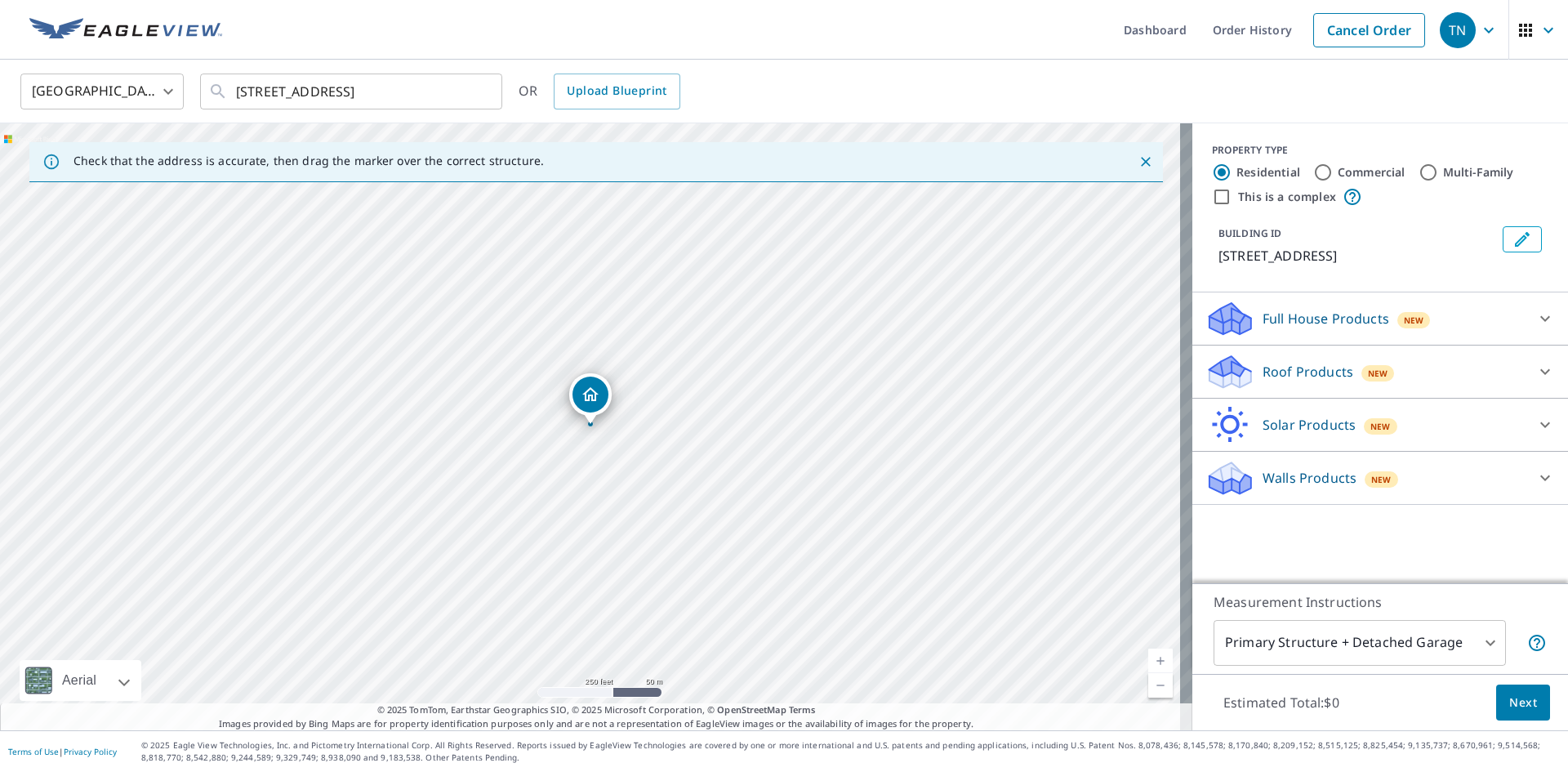
click at [1303, 382] on p "Roof Products" at bounding box center [1308, 372] width 91 height 20
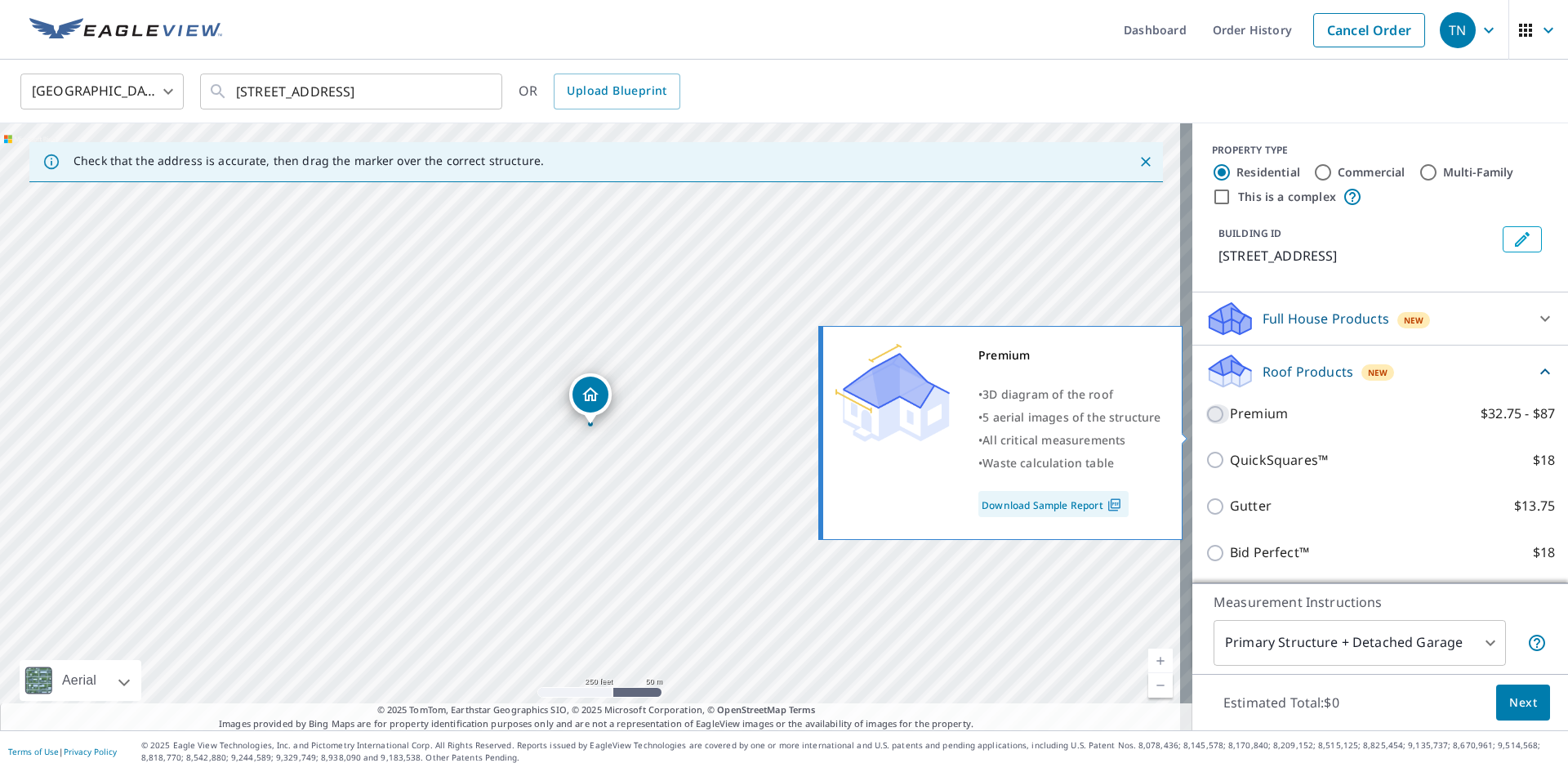
click at [1205, 424] on input "Premium $32.75 - $87" at bounding box center [1218, 414] width 25 height 20
checkbox input "true"
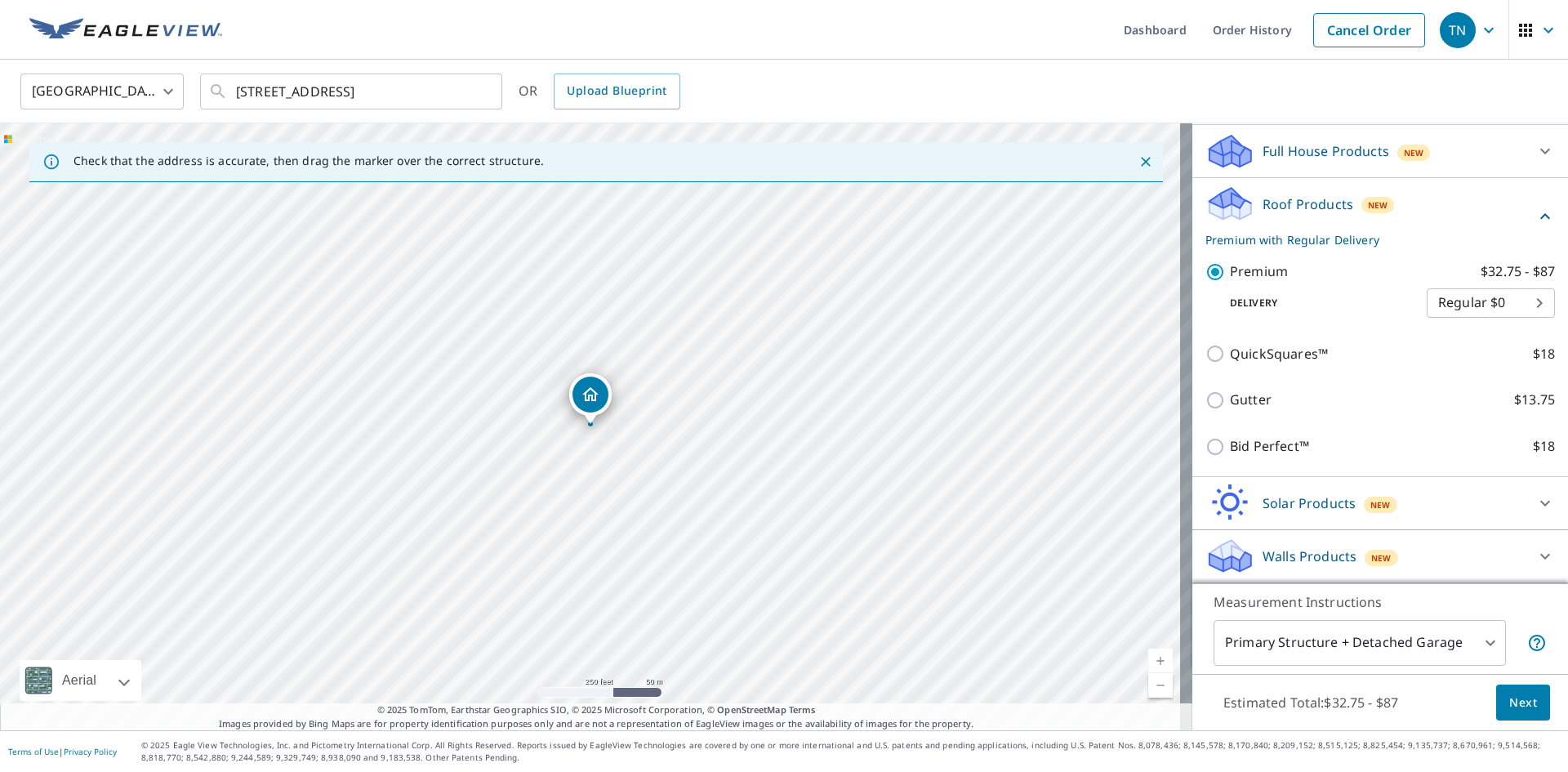
scroll to position [187, 0]
click at [1523, 706] on span "Next" at bounding box center [1523, 703] width 28 height 20
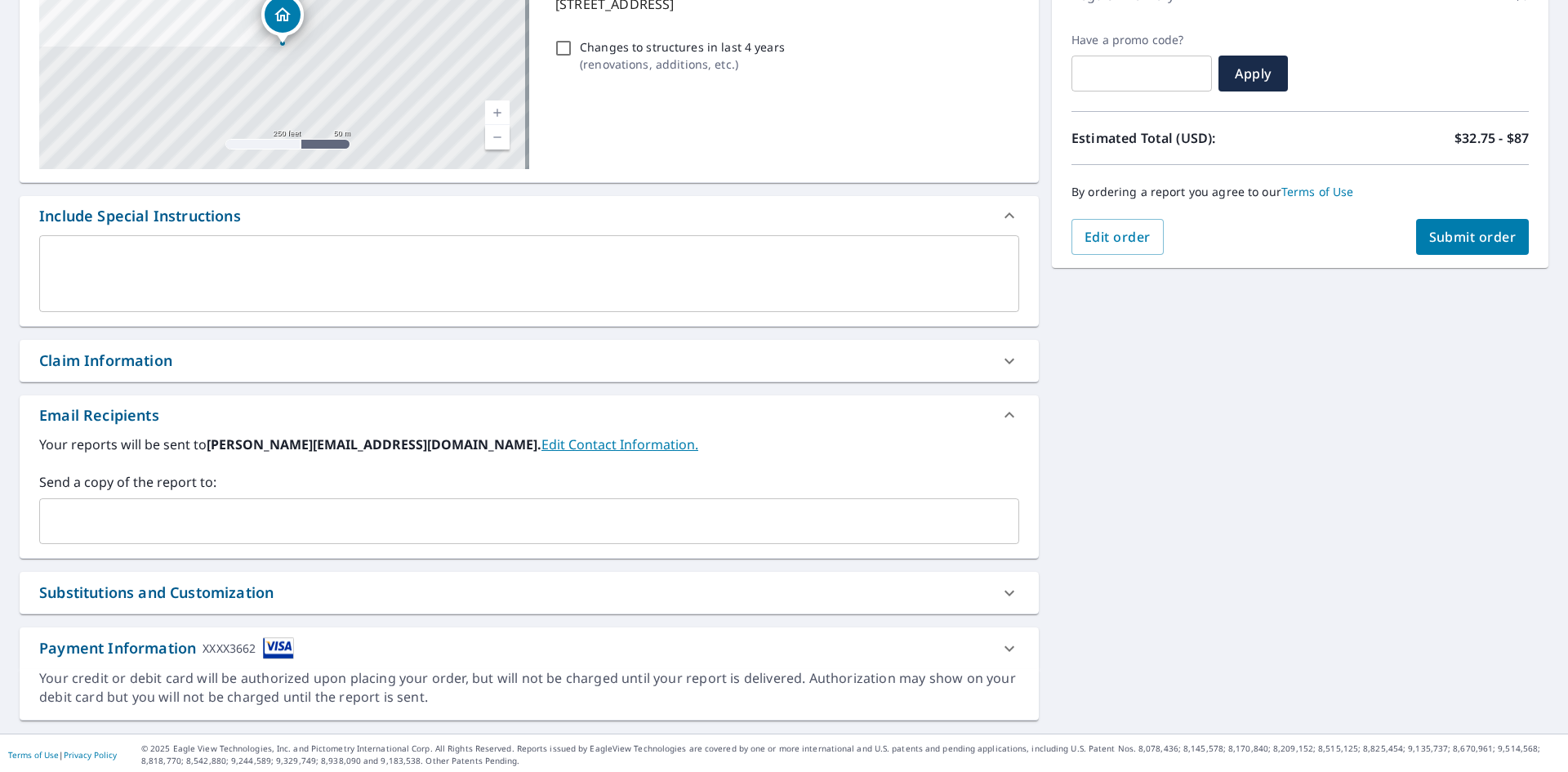
scroll to position [257, 0]
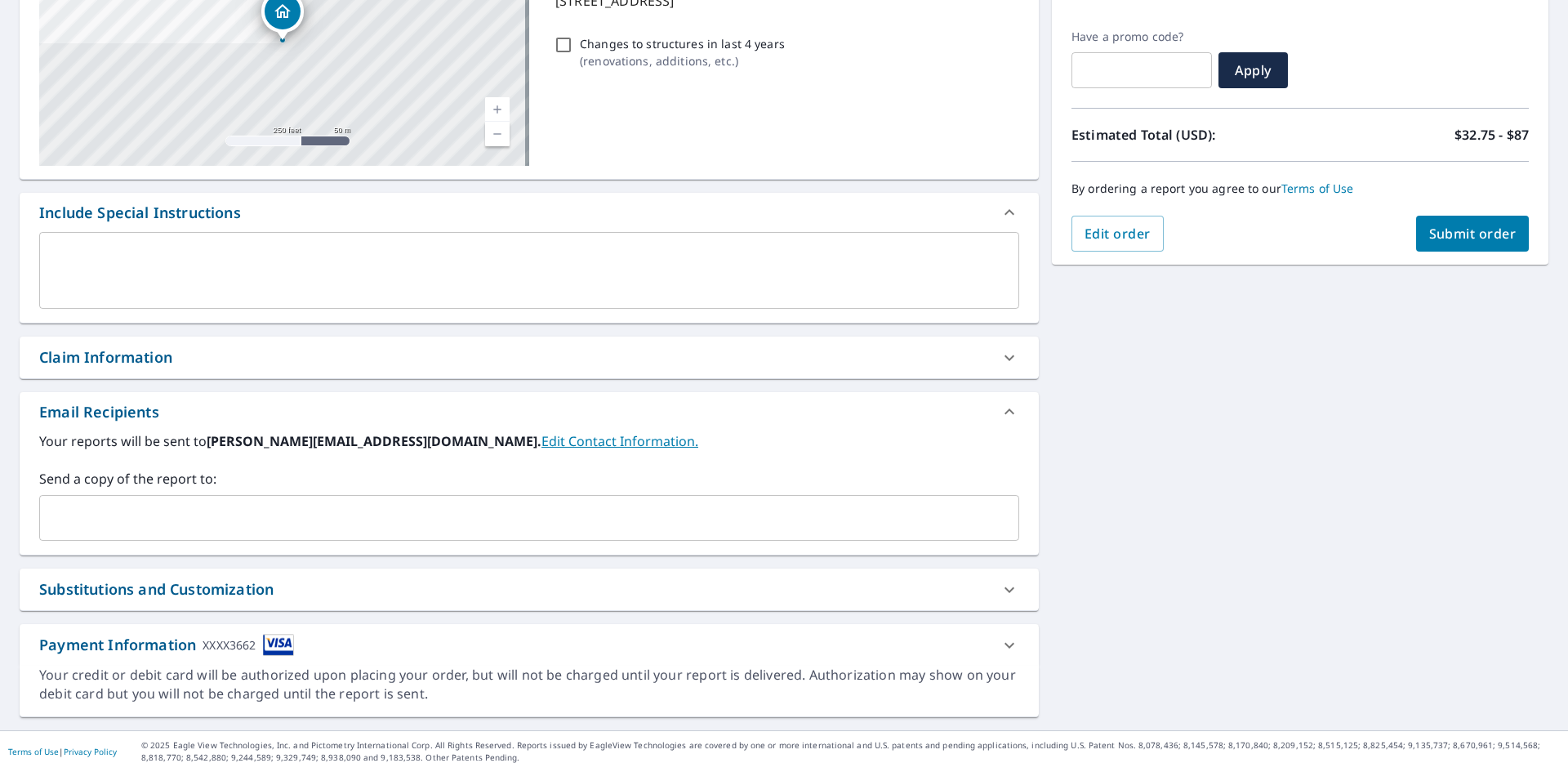
click at [202, 588] on div "Substitutions and Customization" at bounding box center [156, 590] width 235 height 22
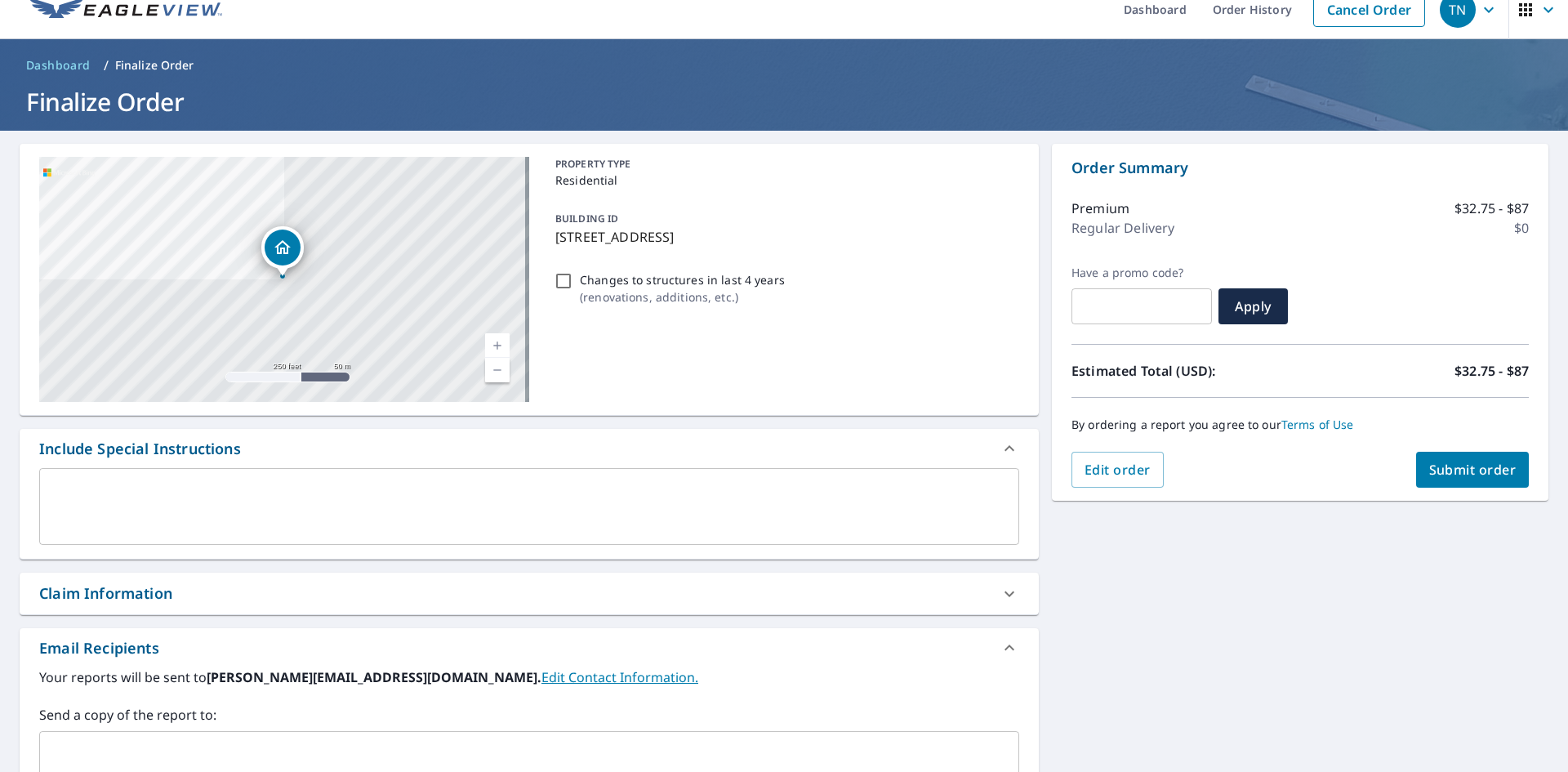
scroll to position [0, 0]
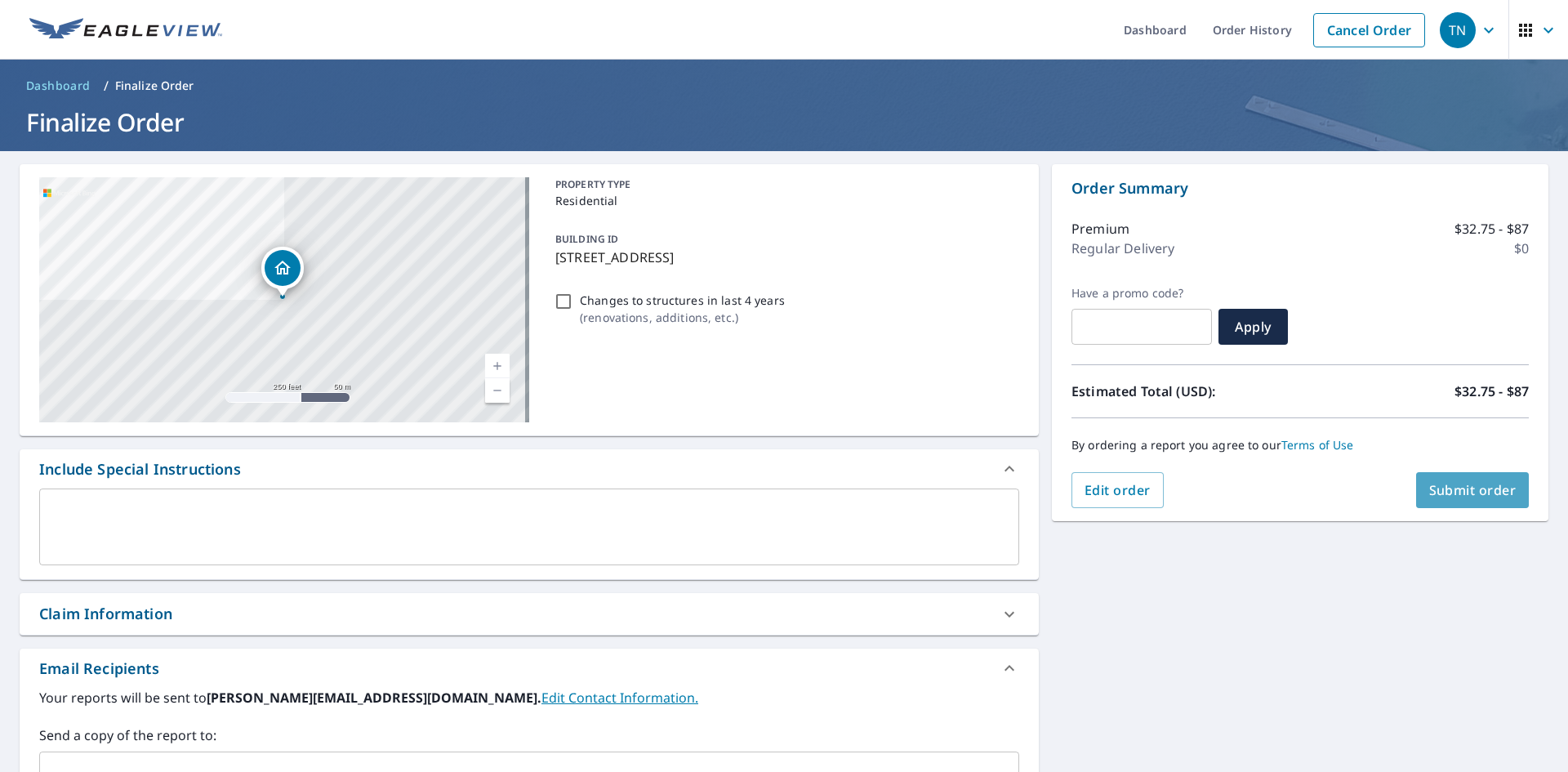
click at [1467, 492] on span "Submit order" at bounding box center [1473, 490] width 87 height 18
